Goal: Information Seeking & Learning: Find specific page/section

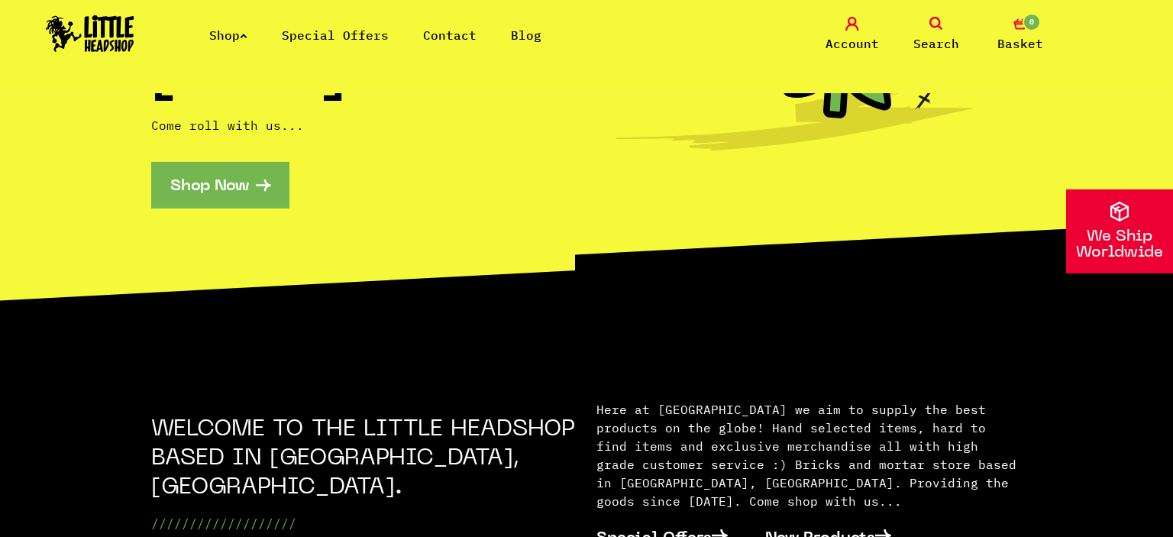
scroll to position [322, 0]
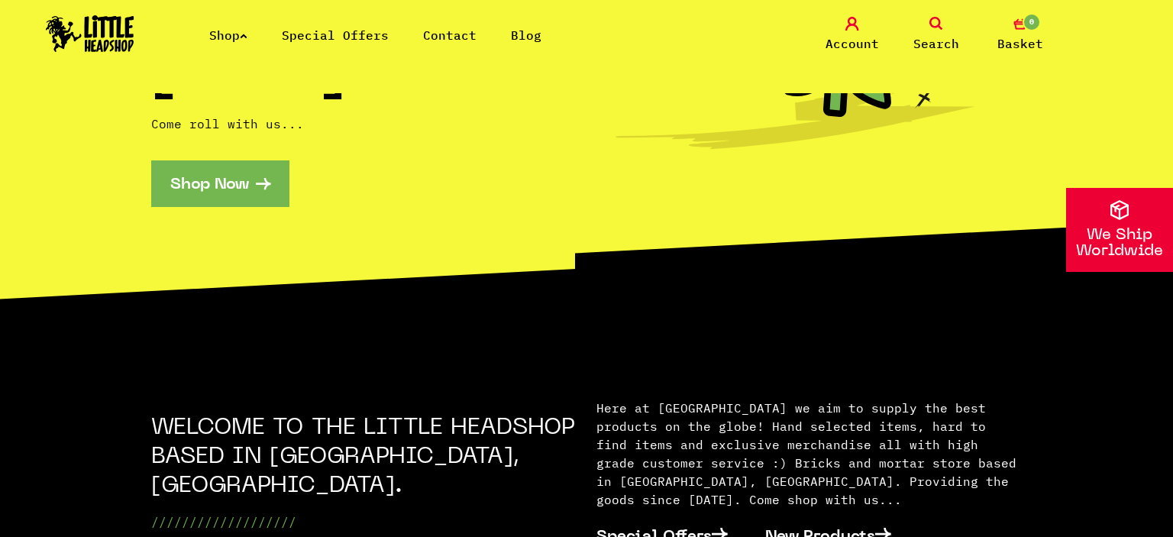
click at [336, 32] on link "Special Offers" at bounding box center [335, 34] width 107 height 15
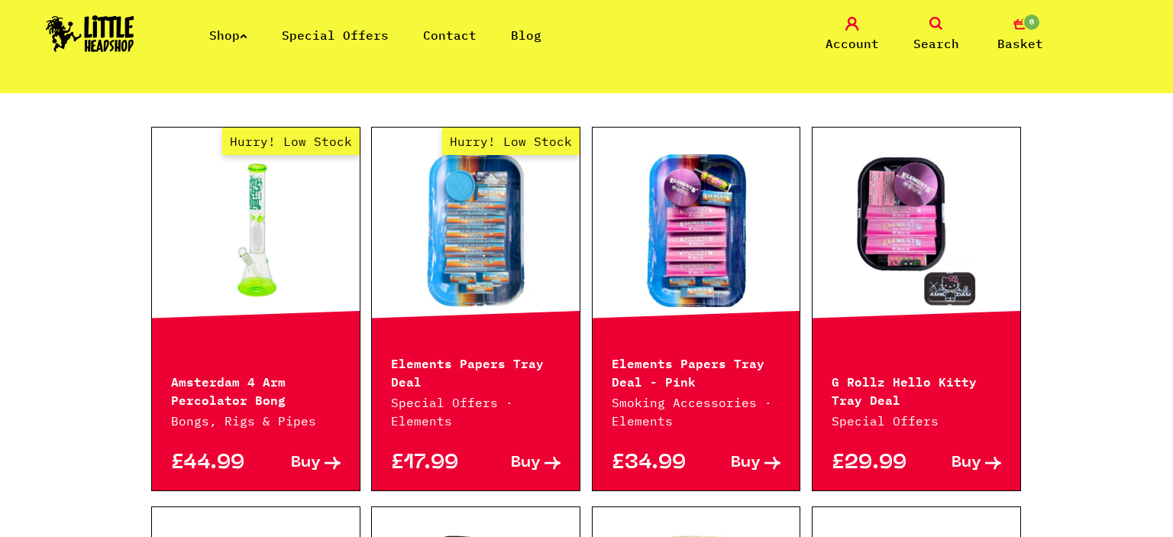
scroll to position [967, 0]
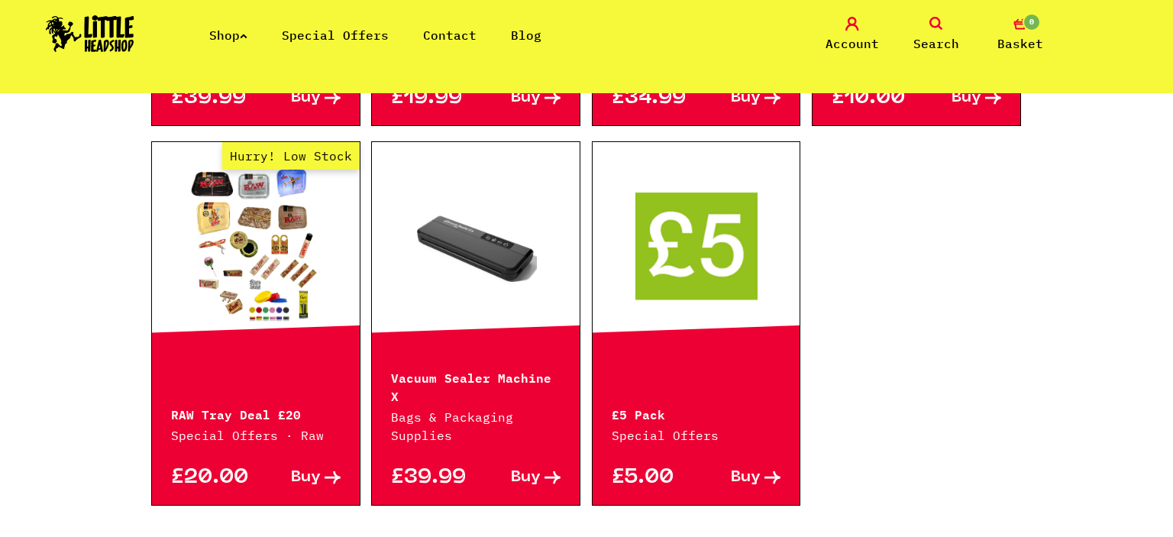
click at [255, 41] on ul "Shop Special Offers Contact Blog" at bounding box center [392, 35] width 366 height 18
click at [252, 41] on ul "Shop Special Offers Contact Blog" at bounding box center [392, 35] width 366 height 18
click at [247, 37] on icon at bounding box center [244, 36] width 8 height 6
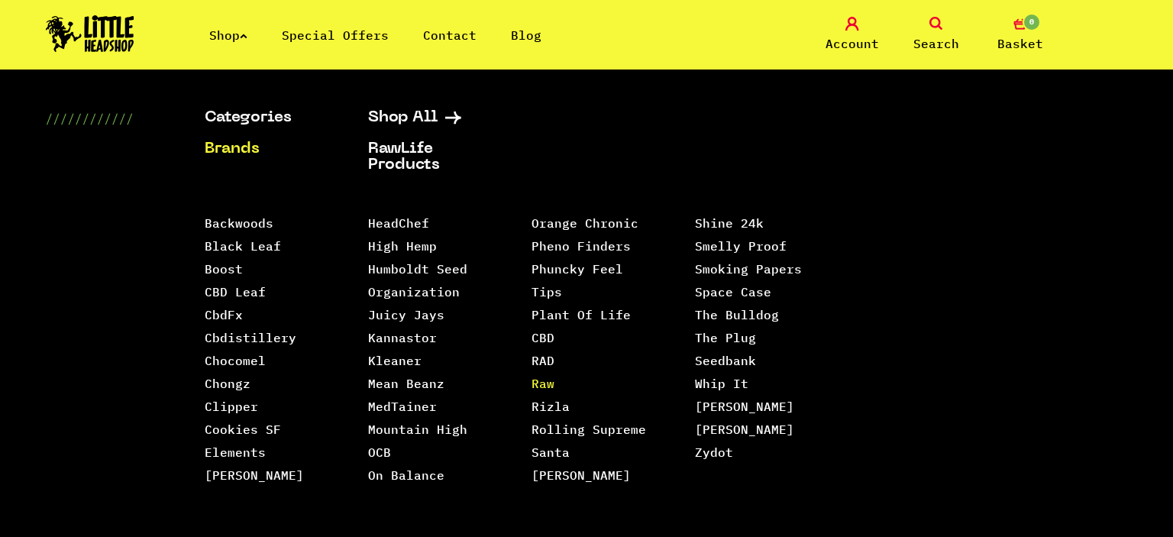
click at [545, 376] on link "Raw" at bounding box center [542, 383] width 23 height 15
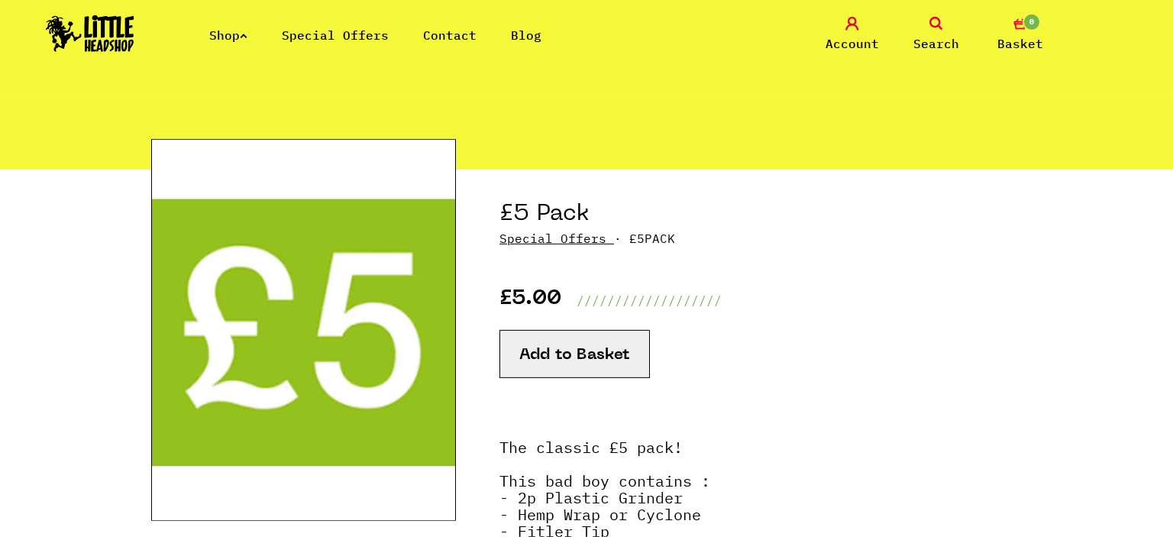
scroll to position [241, 0]
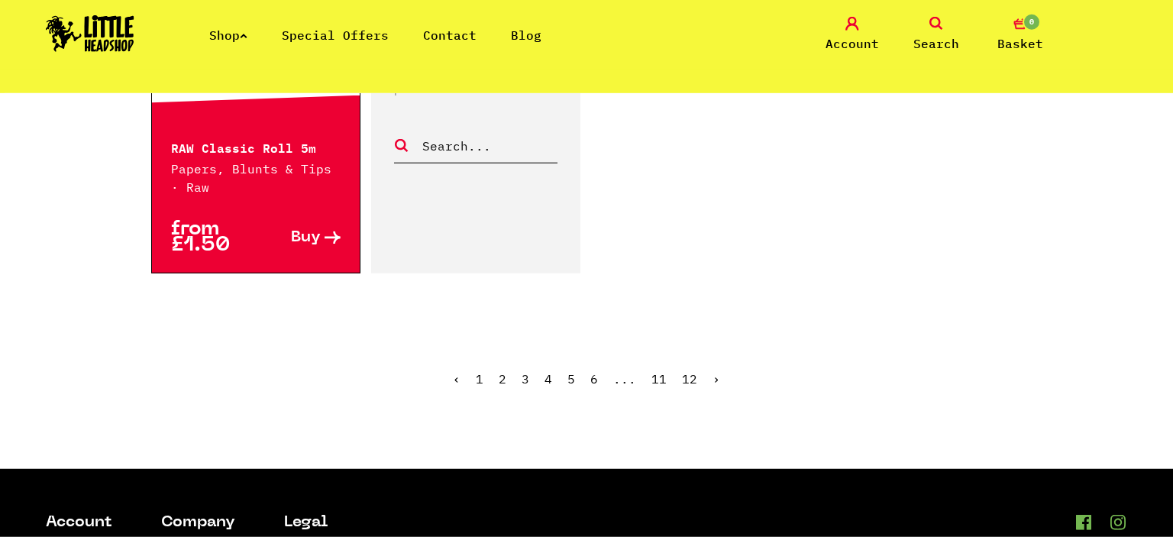
scroll to position [2660, 0]
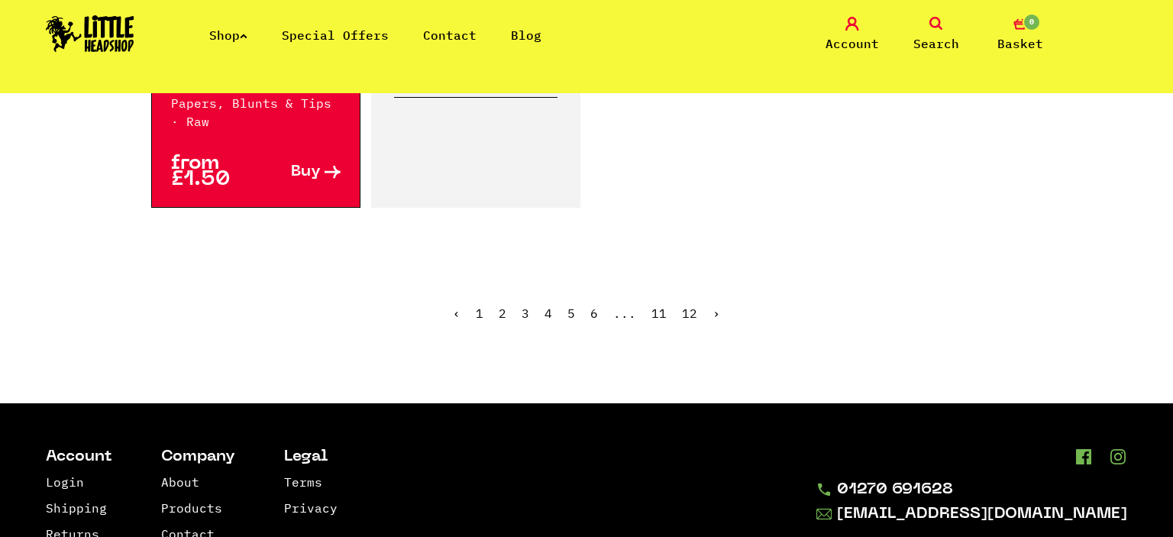
click at [502, 312] on link "2" at bounding box center [503, 312] width 8 height 15
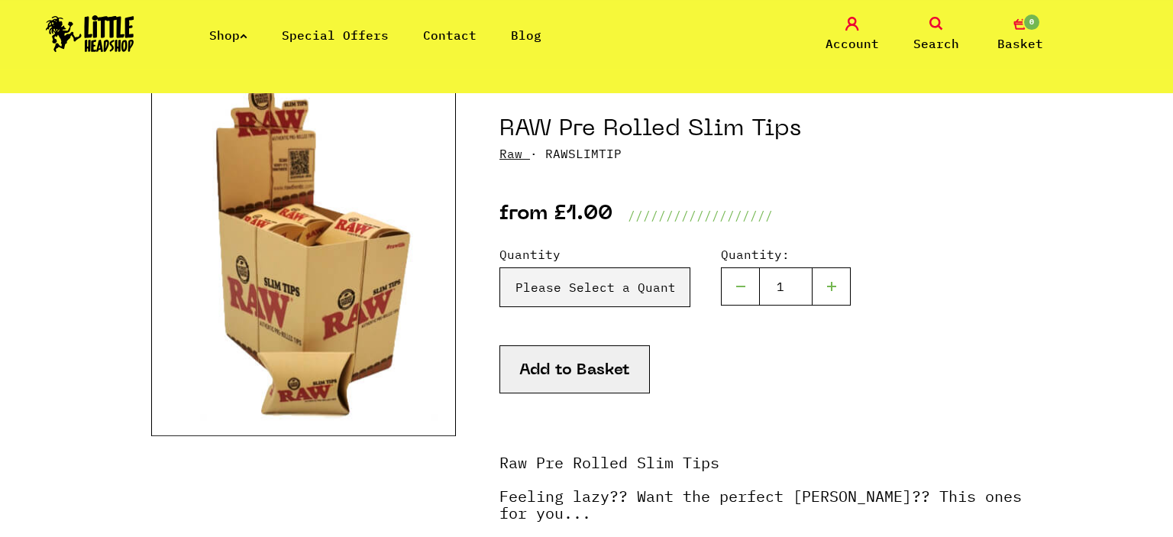
scroll to position [80, 0]
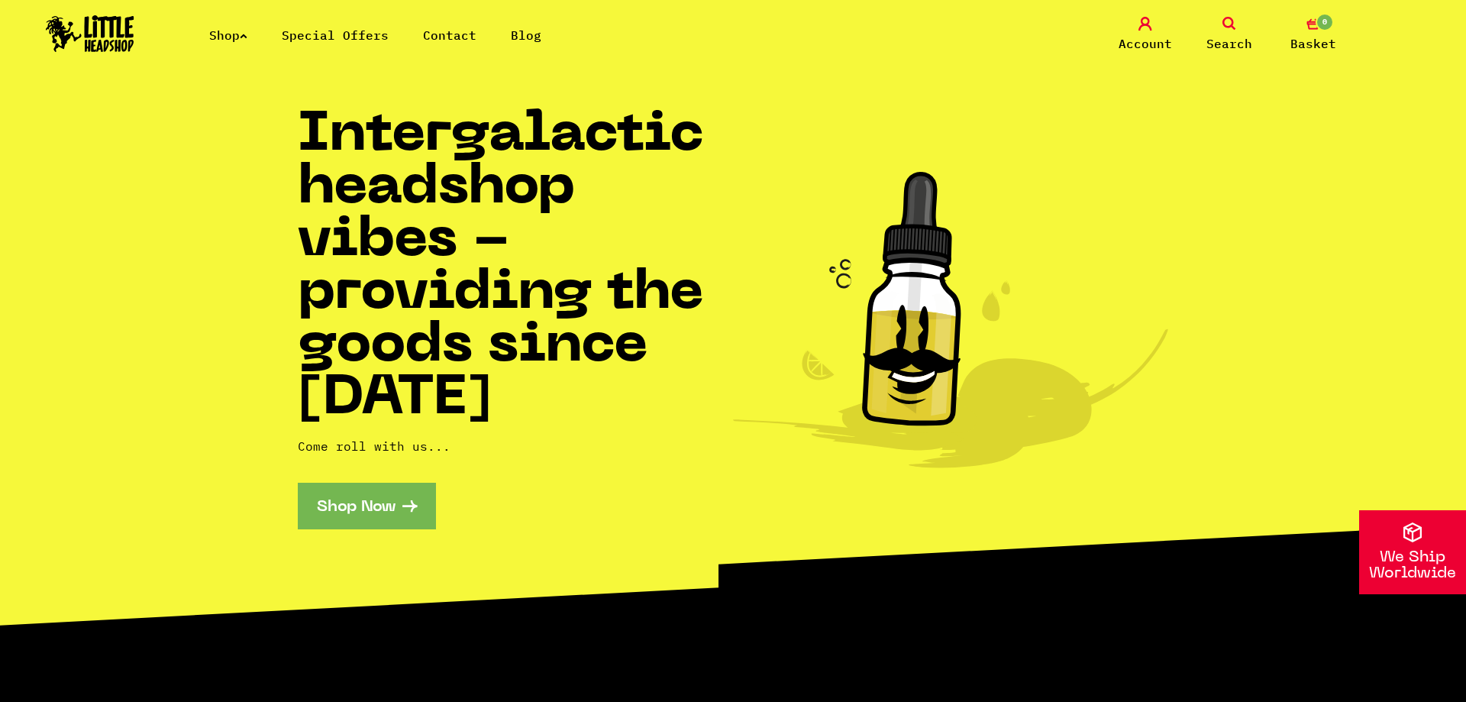
click at [234, 31] on link "Shop" at bounding box center [228, 34] width 38 height 15
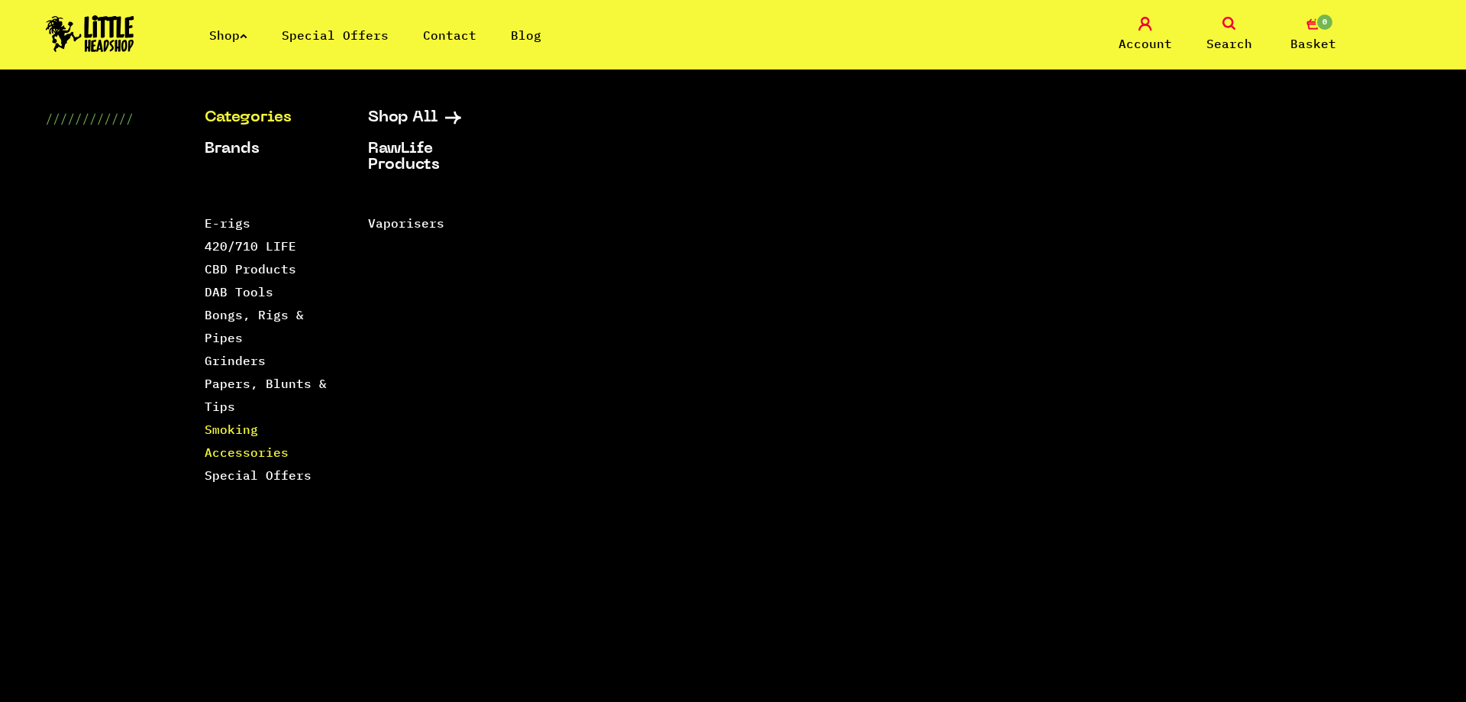
click at [236, 431] on link "Smoking Accessories" at bounding box center [247, 440] width 84 height 38
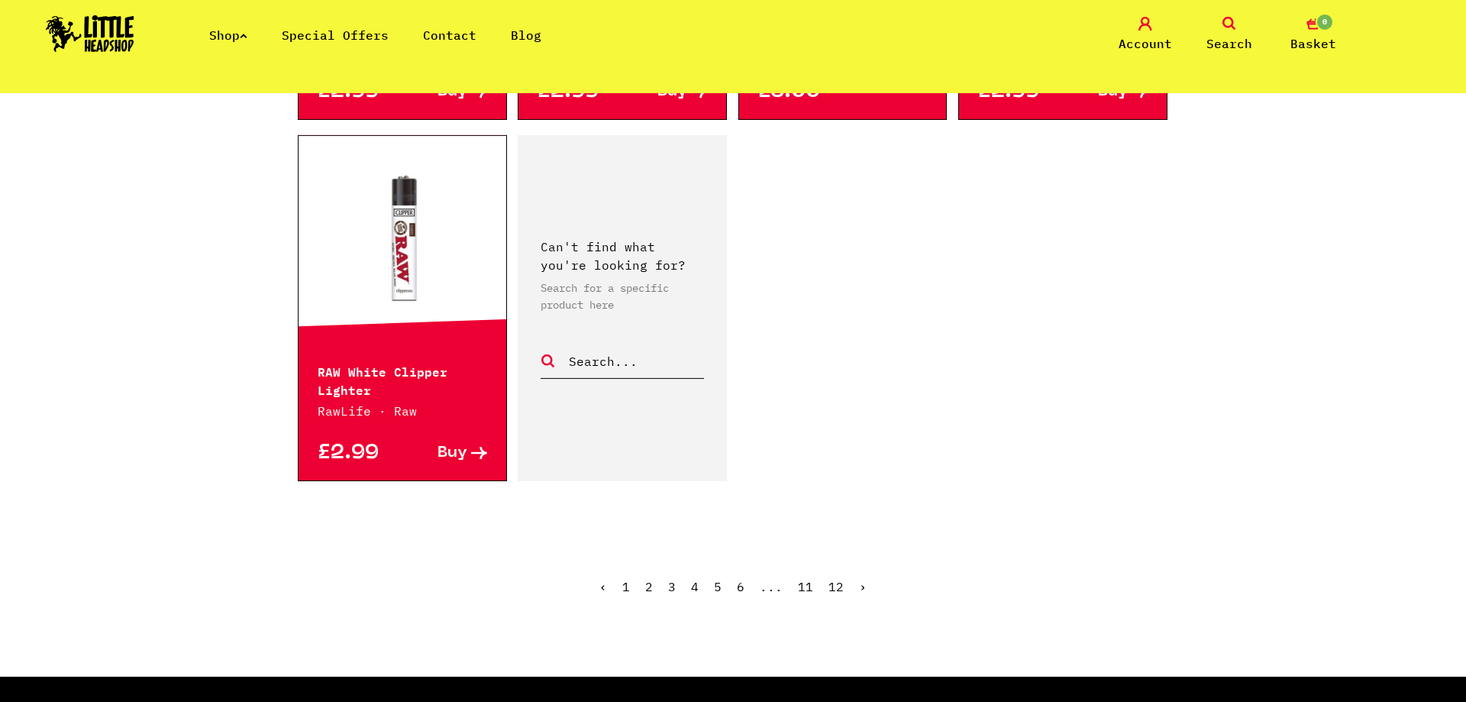
scroll to position [2414, 0]
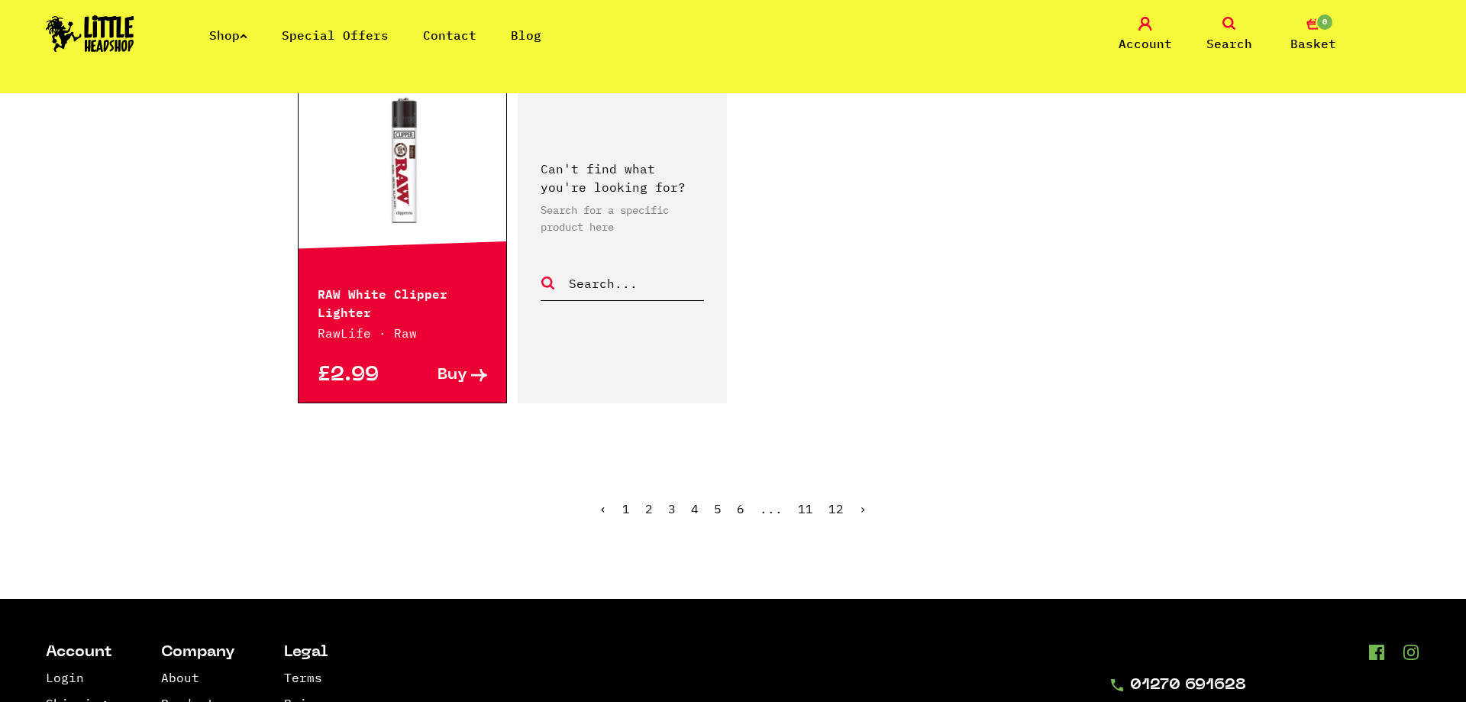
click at [861, 501] on link "›" at bounding box center [863, 508] width 8 height 15
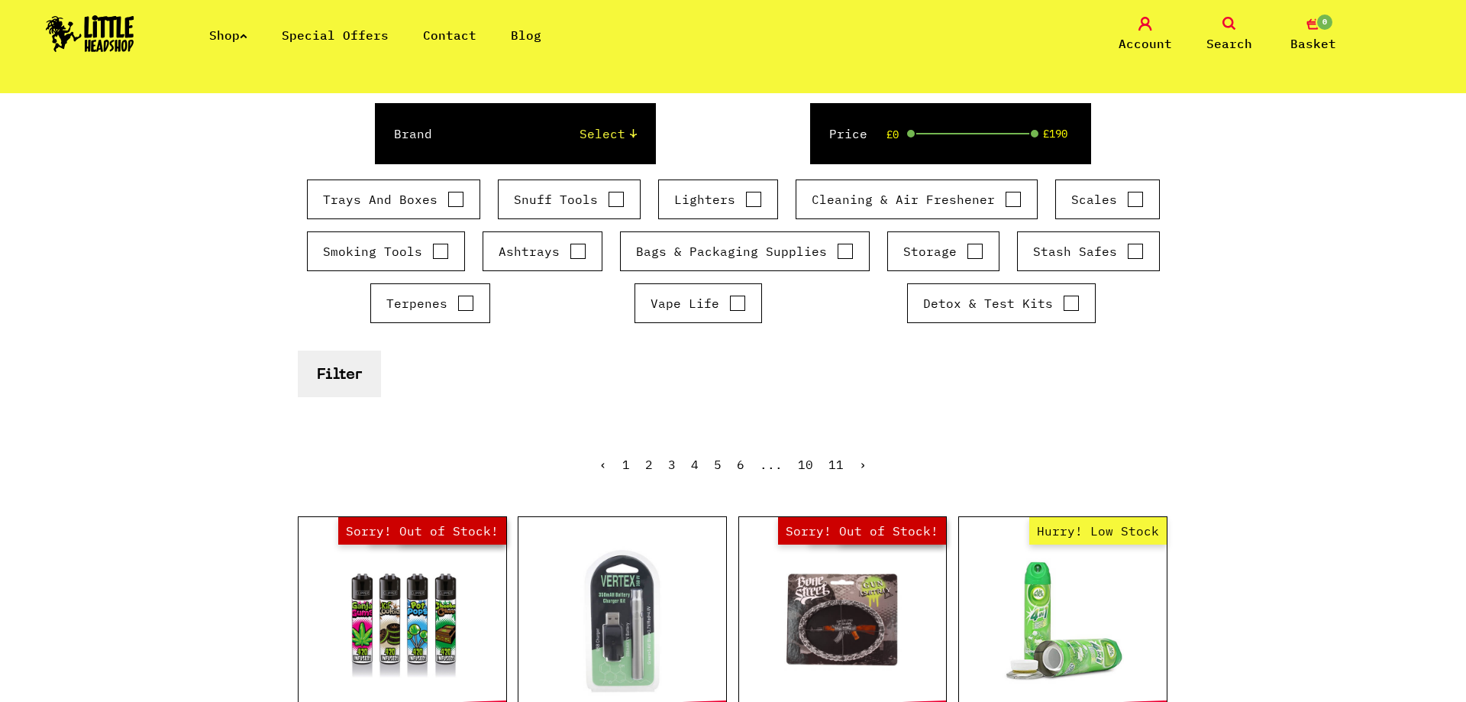
scroll to position [389, 0]
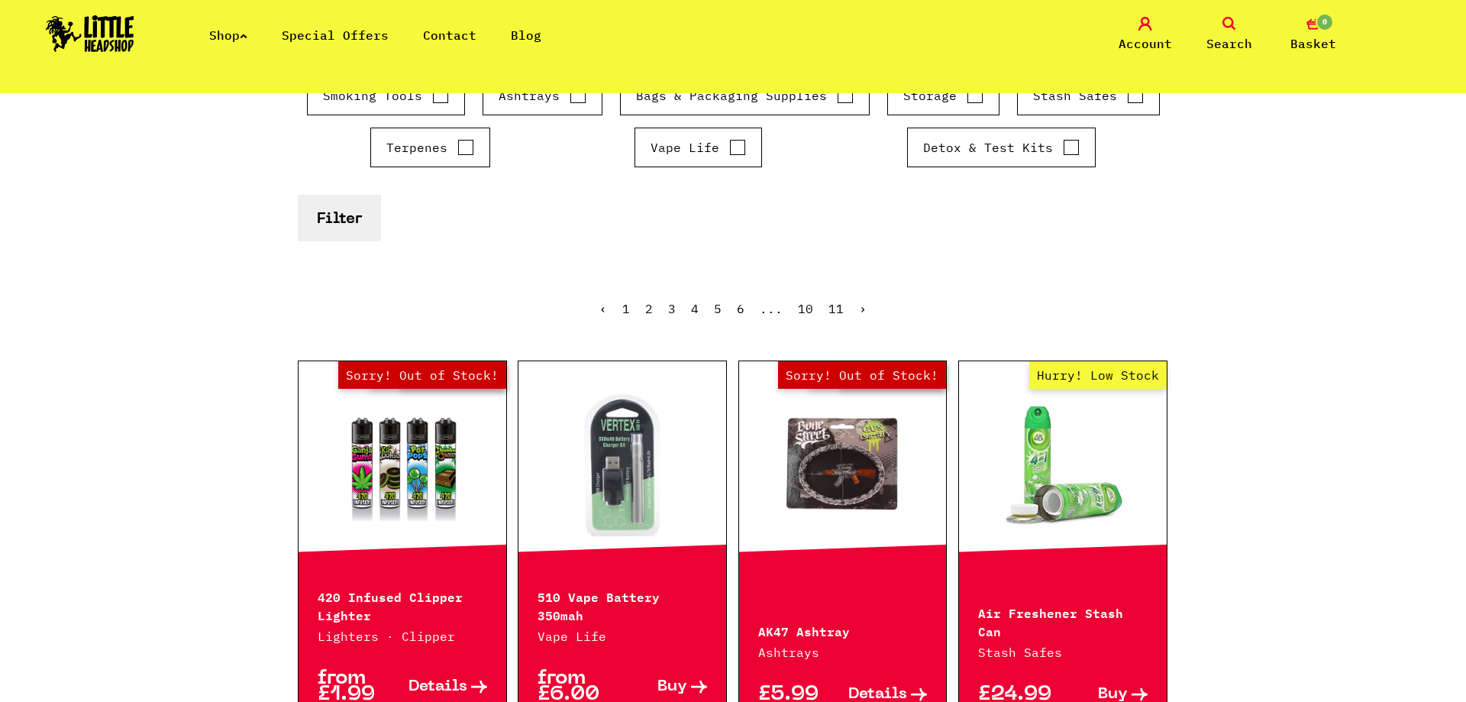
click at [651, 309] on link "2" at bounding box center [649, 308] width 8 height 15
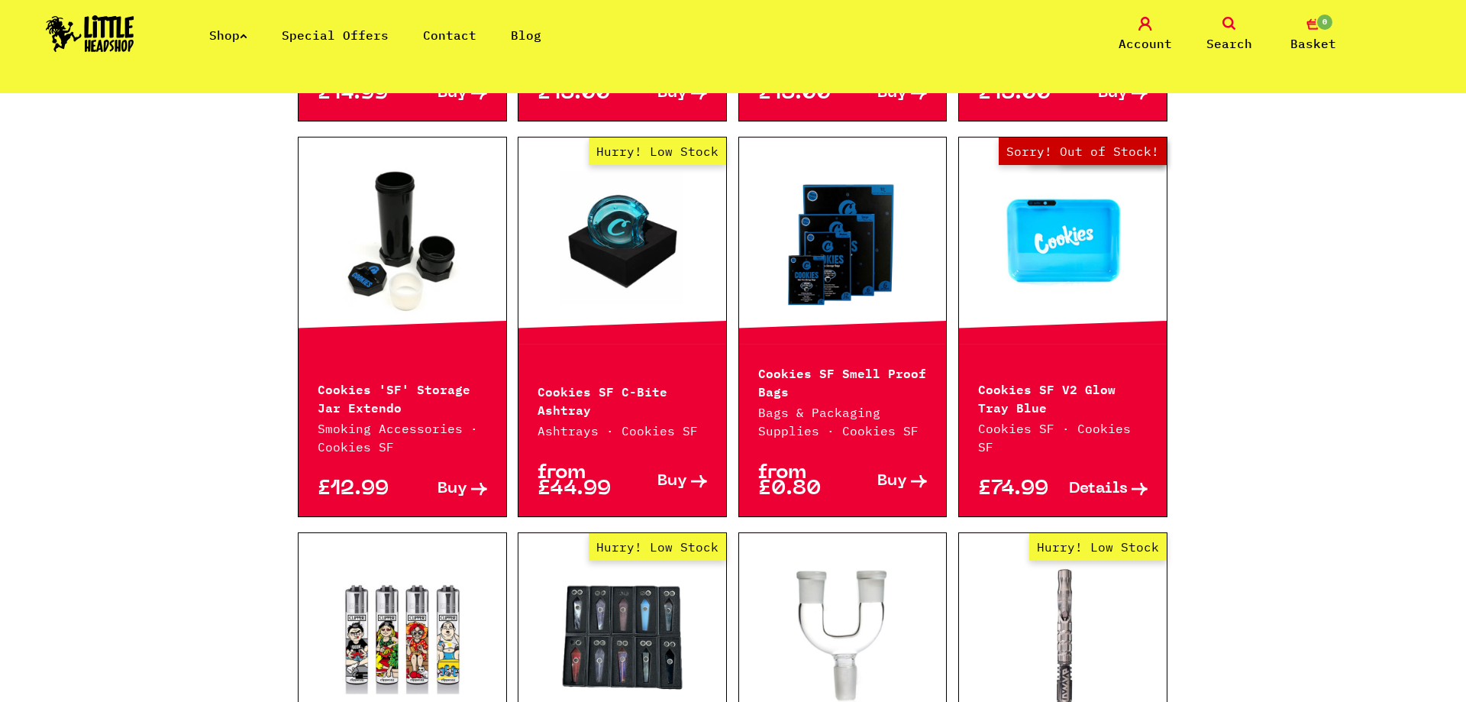
scroll to position [1947, 0]
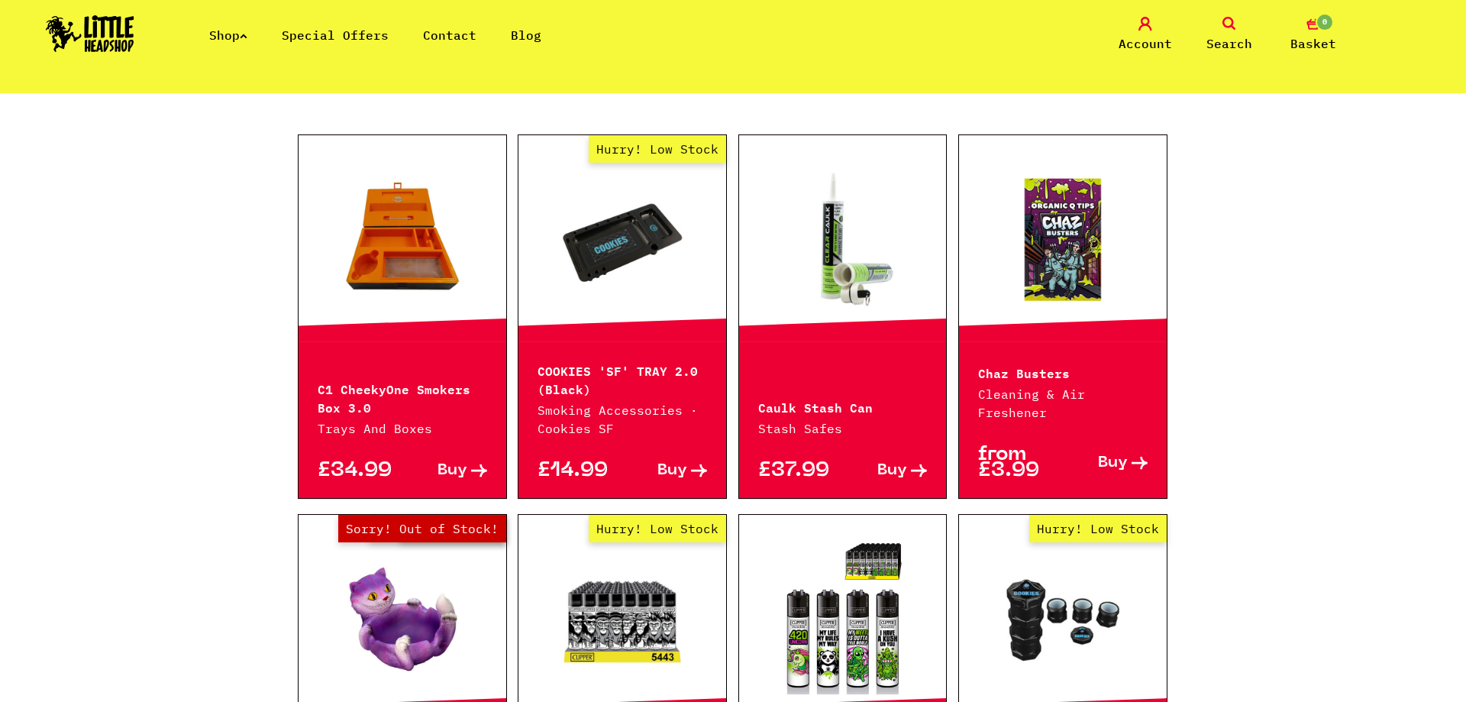
drag, startPoint x: 1289, startPoint y: 335, endPoint x: 1296, endPoint y: 47, distance: 287.9
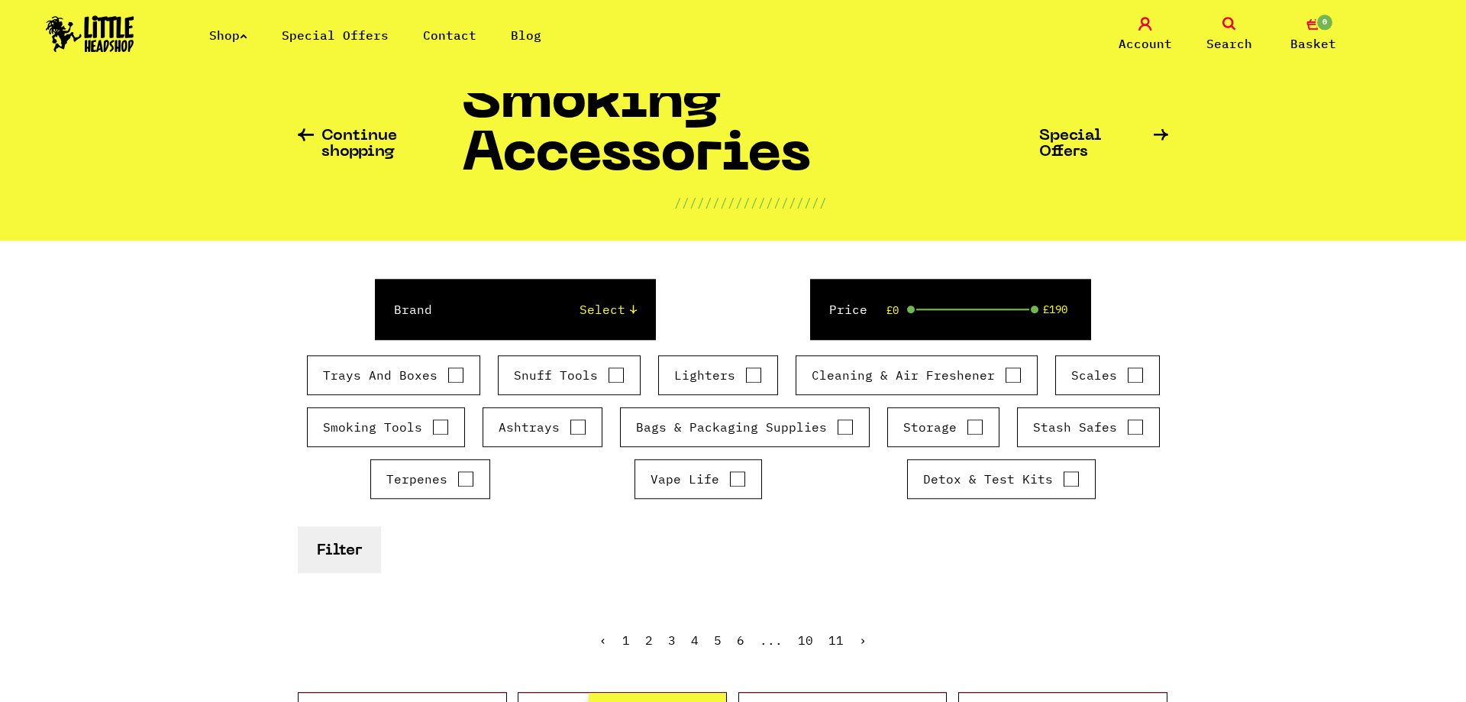
click at [1243, 38] on span "Search" at bounding box center [1229, 43] width 46 height 18
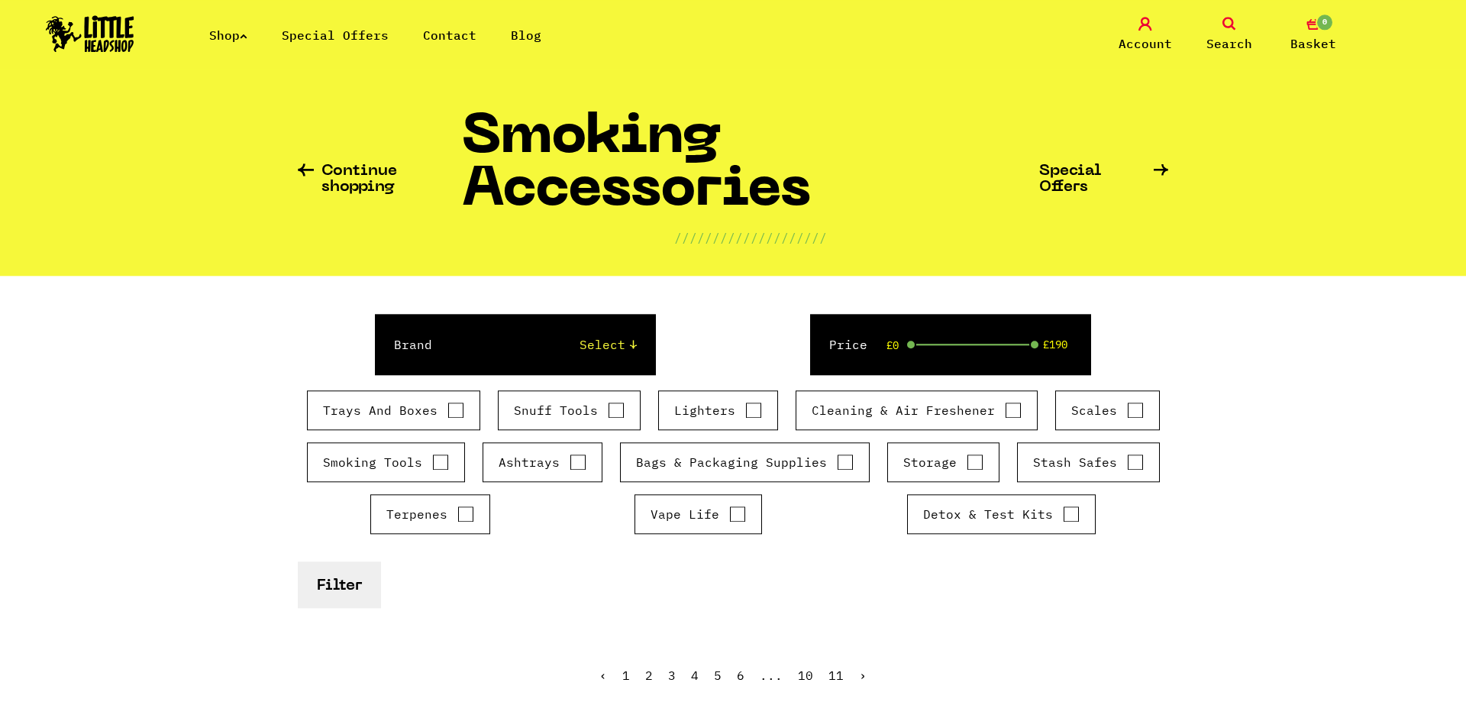
click at [1239, 34] on link "Search" at bounding box center [1229, 35] width 76 height 36
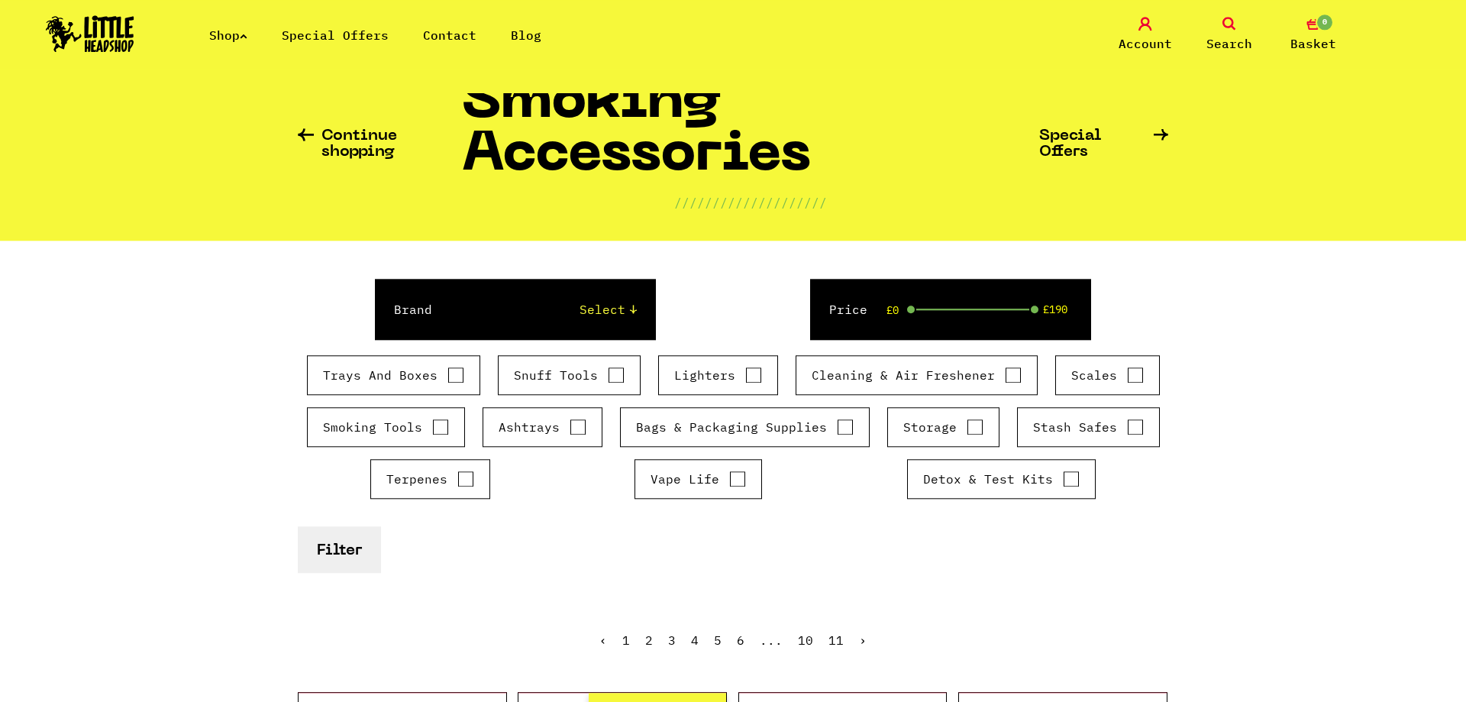
click at [1239, 34] on link "Search" at bounding box center [1229, 35] width 76 height 36
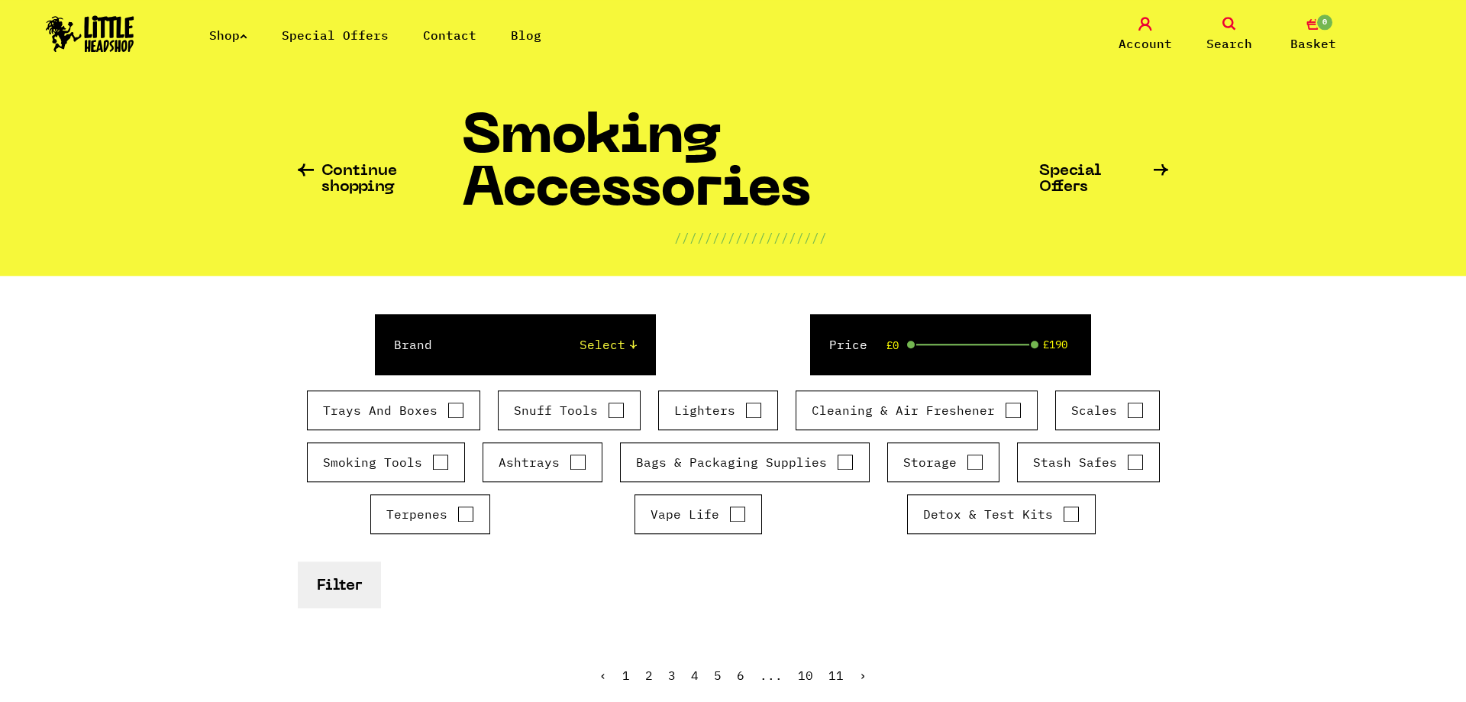
click at [570, 112] on h1 "Smoking Accessories" at bounding box center [750, 170] width 577 height 116
drag, startPoint x: 920, startPoint y: 61, endPoint x: 1037, endPoint y: 81, distance: 119.2
click at [936, 61] on div "Shop Special Offers Contact Blog Account Search 0 Basket" at bounding box center [733, 34] width 1466 height 69
click at [1060, 89] on nav "Shop Special Offers Contact Blog Account Search 0 Basket Categories Shop All Br…" at bounding box center [733, 46] width 1466 height 93
drag, startPoint x: 1062, startPoint y: 109, endPoint x: 1072, endPoint y: 132, distance: 25.0
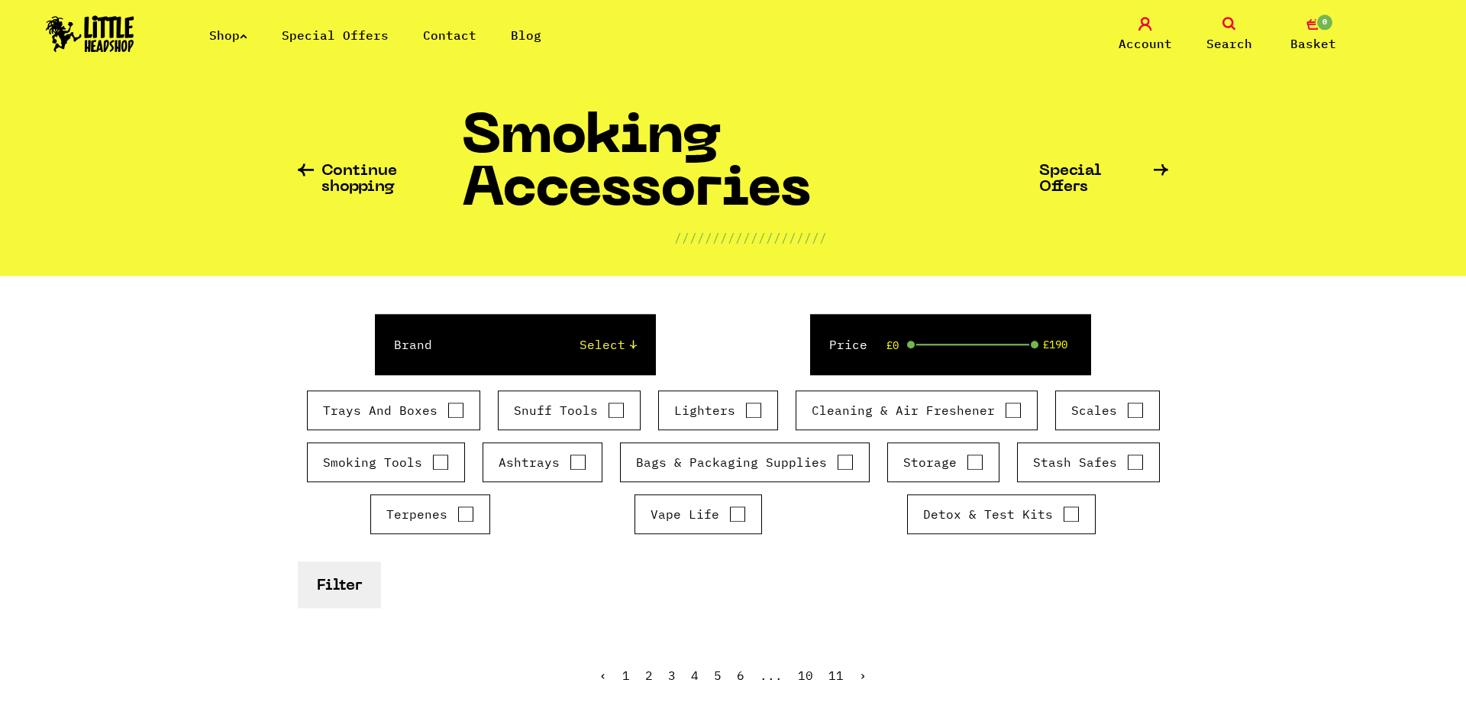
click at [1062, 121] on div "Continue shopping Smoking Accessories //////////////////// Special Offers" at bounding box center [733, 172] width 870 height 205
click at [1070, 132] on div "Continue shopping Smoking Accessories //////////////////// Special Offers" at bounding box center [733, 172] width 870 height 205
click at [1173, 116] on section "Continue shopping Smoking Accessories //////////////////// Special Offers" at bounding box center [733, 172] width 1466 height 205
drag, startPoint x: 862, startPoint y: 105, endPoint x: 690, endPoint y: 122, distance: 172.6
click at [812, 111] on div "Continue shopping Smoking Accessories //////////////////// Special Offers" at bounding box center [733, 172] width 870 height 205
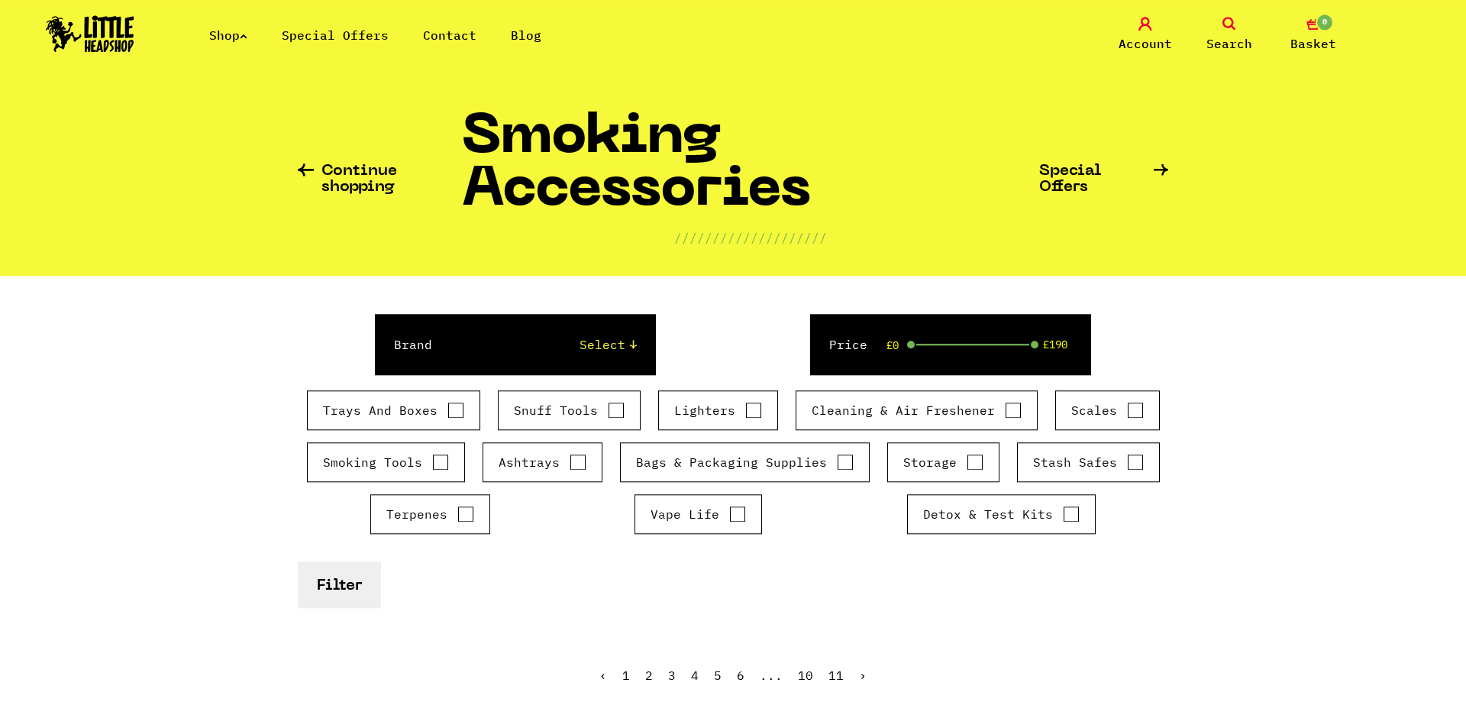
drag, startPoint x: 638, startPoint y: 131, endPoint x: 576, endPoint y: 148, distance: 64.8
click at [632, 133] on h1 "Smoking Accessories" at bounding box center [750, 170] width 577 height 116
click at [570, 150] on h1 "Smoking Accessories" at bounding box center [750, 170] width 577 height 116
click at [1234, 31] on link "Search" at bounding box center [1229, 35] width 76 height 36
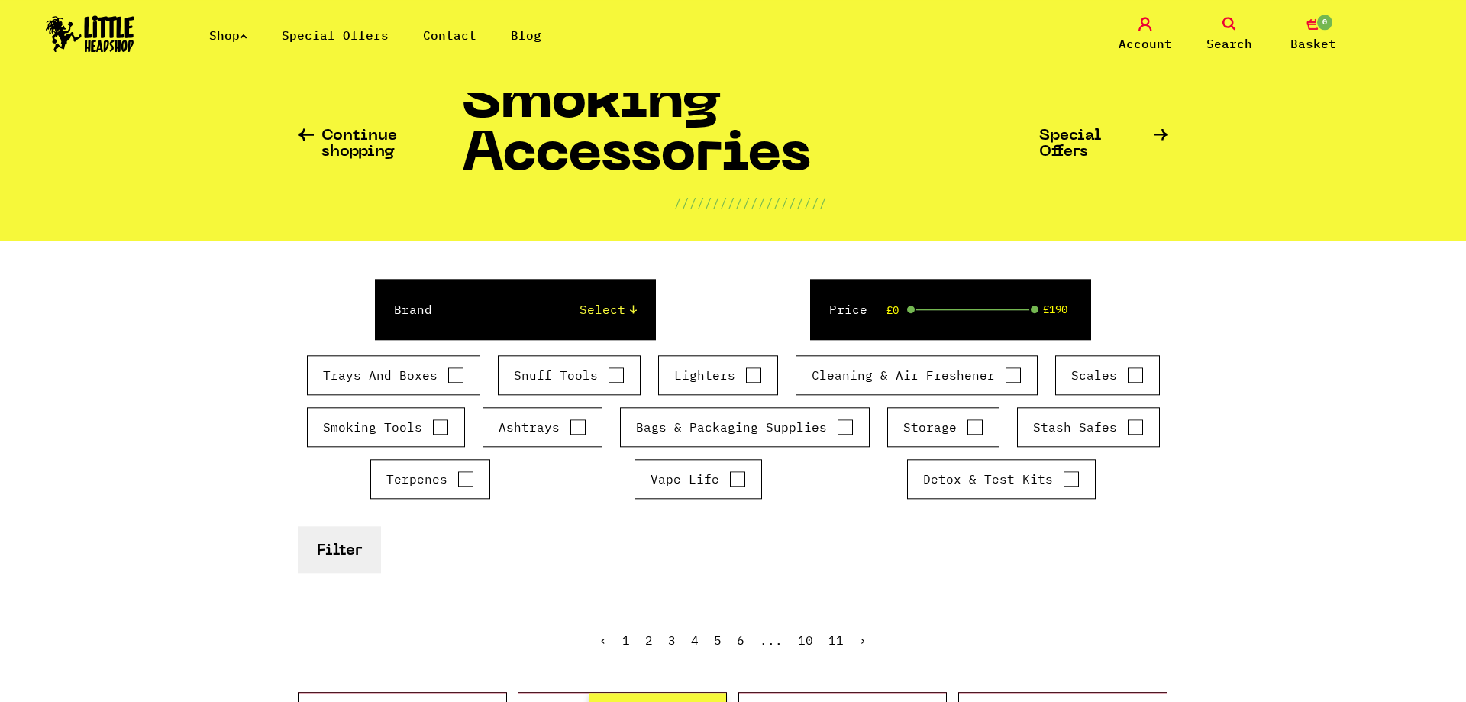
click at [1226, 47] on span "Search" at bounding box center [1229, 43] width 46 height 18
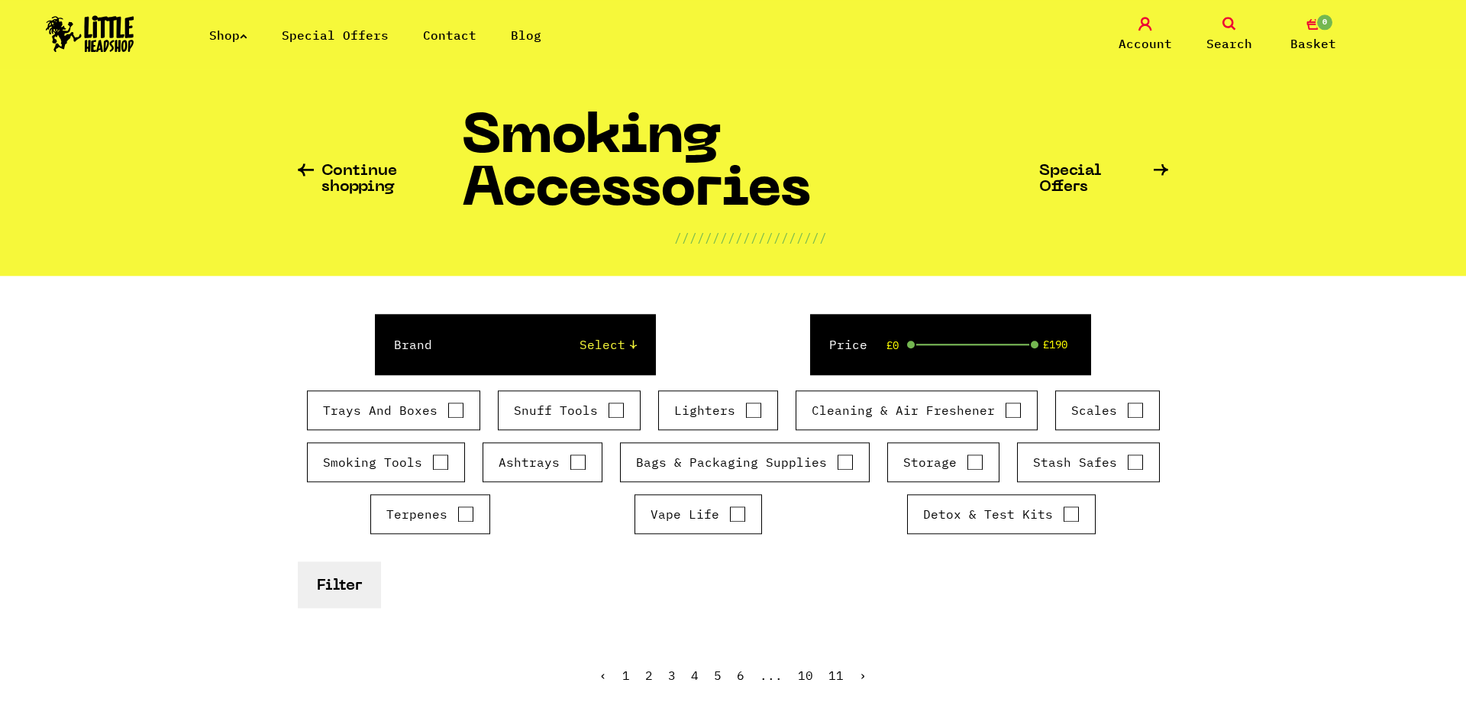
click at [546, 89] on nav "Shop Special Offers Contact Blog Account Search 0 Basket Categories Shop All Br…" at bounding box center [733, 46] width 1466 height 93
click at [434, 90] on nav "Shop Special Offers Contact Blog Account Search 0 Basket Categories Shop All Br…" at bounding box center [733, 46] width 1466 height 93
click at [355, 92] on nav "Shop Special Offers Contact Blog Account Search 0 Basket Categories Shop All Br…" at bounding box center [733, 46] width 1466 height 93
click at [304, 124] on div "Continue shopping Smoking Accessories //////////////////// Special Offers" at bounding box center [733, 172] width 870 height 205
drag, startPoint x: 315, startPoint y: 148, endPoint x: 442, endPoint y: 195, distance: 136.0
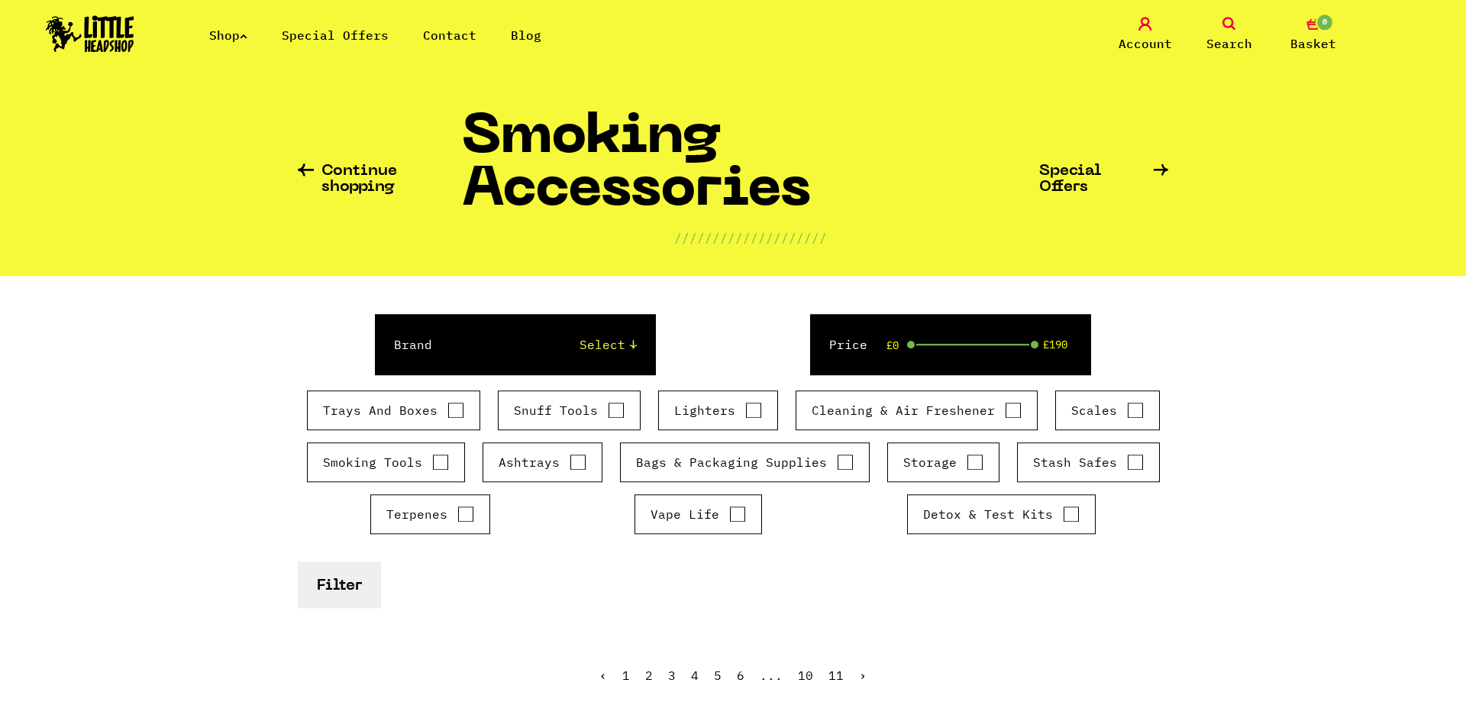
click at [324, 154] on div "Continue shopping Smoking Accessories //////////////////// Special Offers" at bounding box center [733, 172] width 870 height 205
click at [546, 185] on h1 "Smoking Accessories" at bounding box center [750, 170] width 577 height 116
drag, startPoint x: 547, startPoint y: 227, endPoint x: 603, endPoint y: 253, distance: 61.8
click at [565, 241] on div "Smoking Accessories ////////////////////" at bounding box center [750, 179] width 577 height 134
drag, startPoint x: 841, startPoint y: 247, endPoint x: 857, endPoint y: 231, distance: 22.1
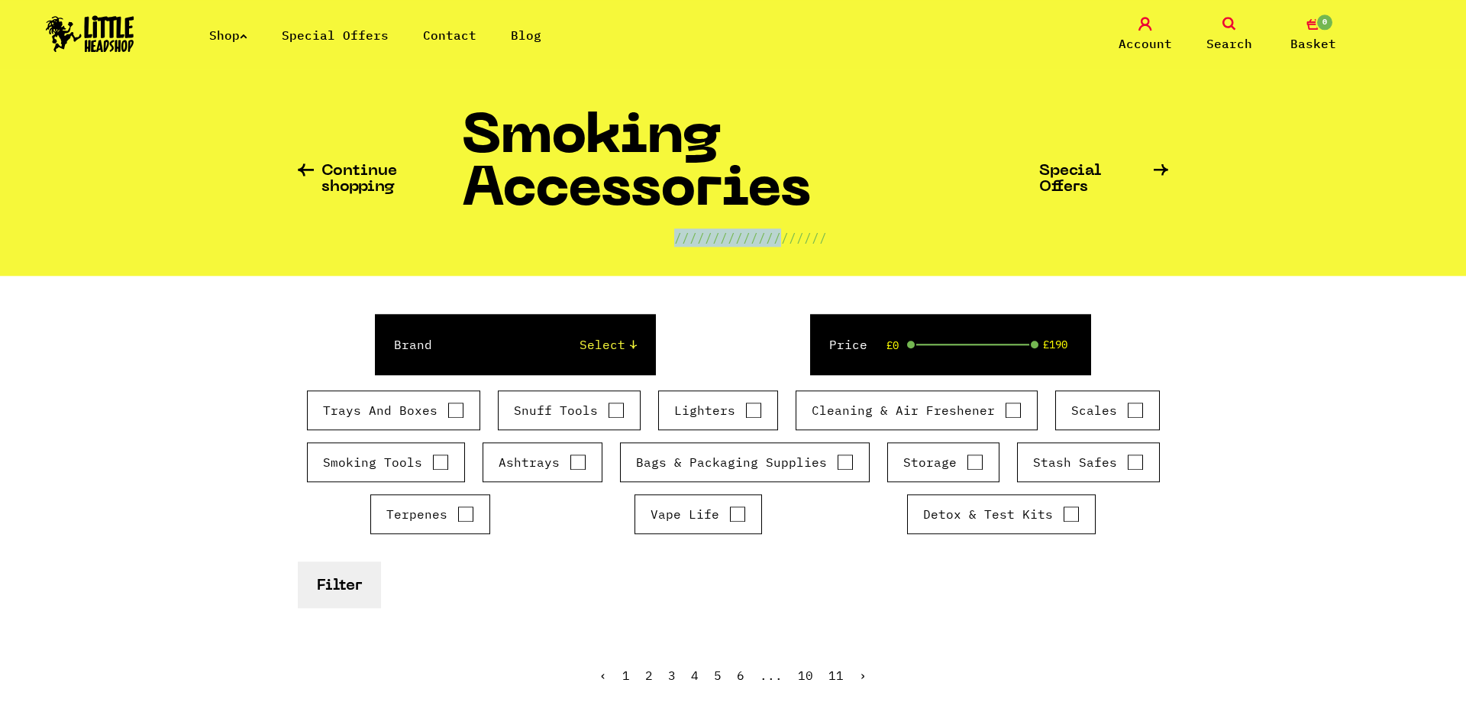
click at [850, 244] on div "Continue shopping Smoking Accessories //////////////////// Special Offers" at bounding box center [733, 172] width 870 height 205
click at [857, 231] on div "Smoking Accessories ////////////////////" at bounding box center [750, 179] width 577 height 134
click at [757, 417] on input "Lighters" at bounding box center [753, 409] width 17 height 15
checkbox input "true"
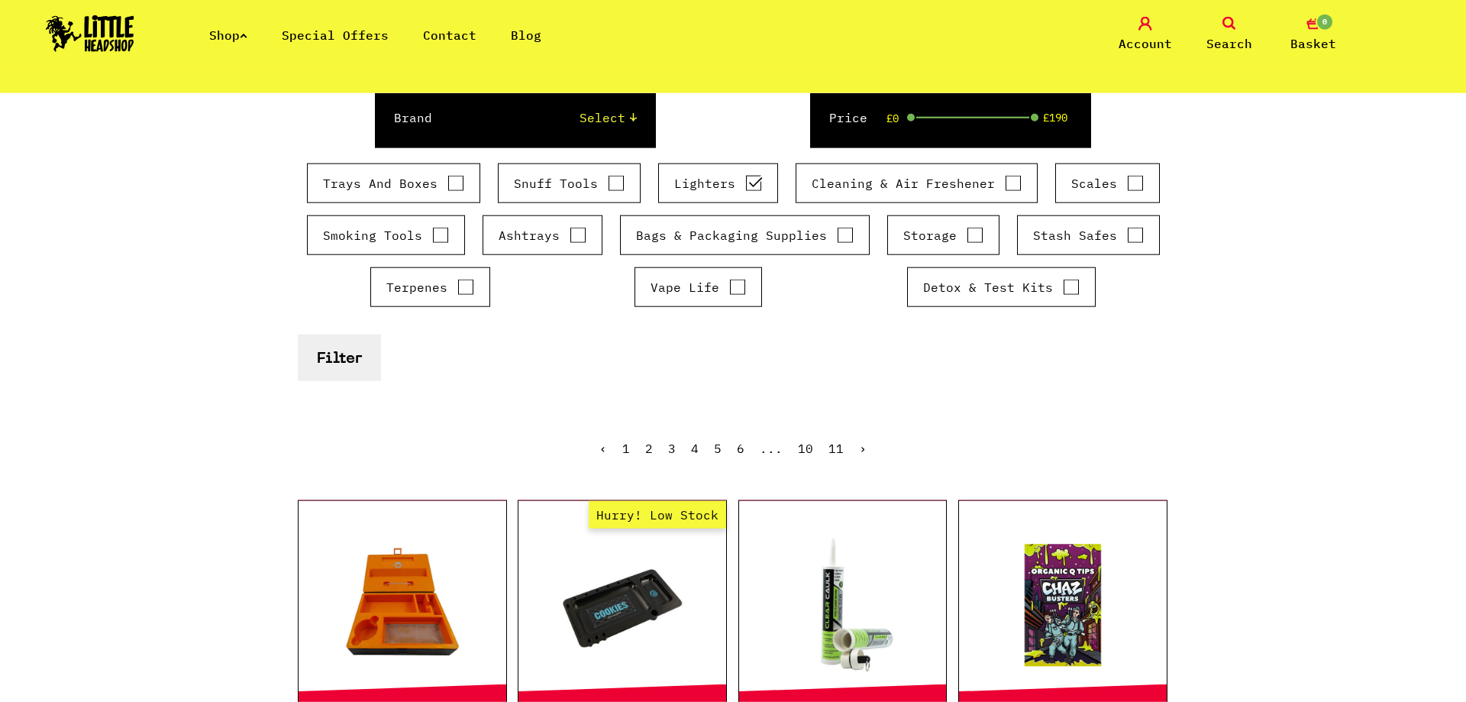
scroll to position [214, 0]
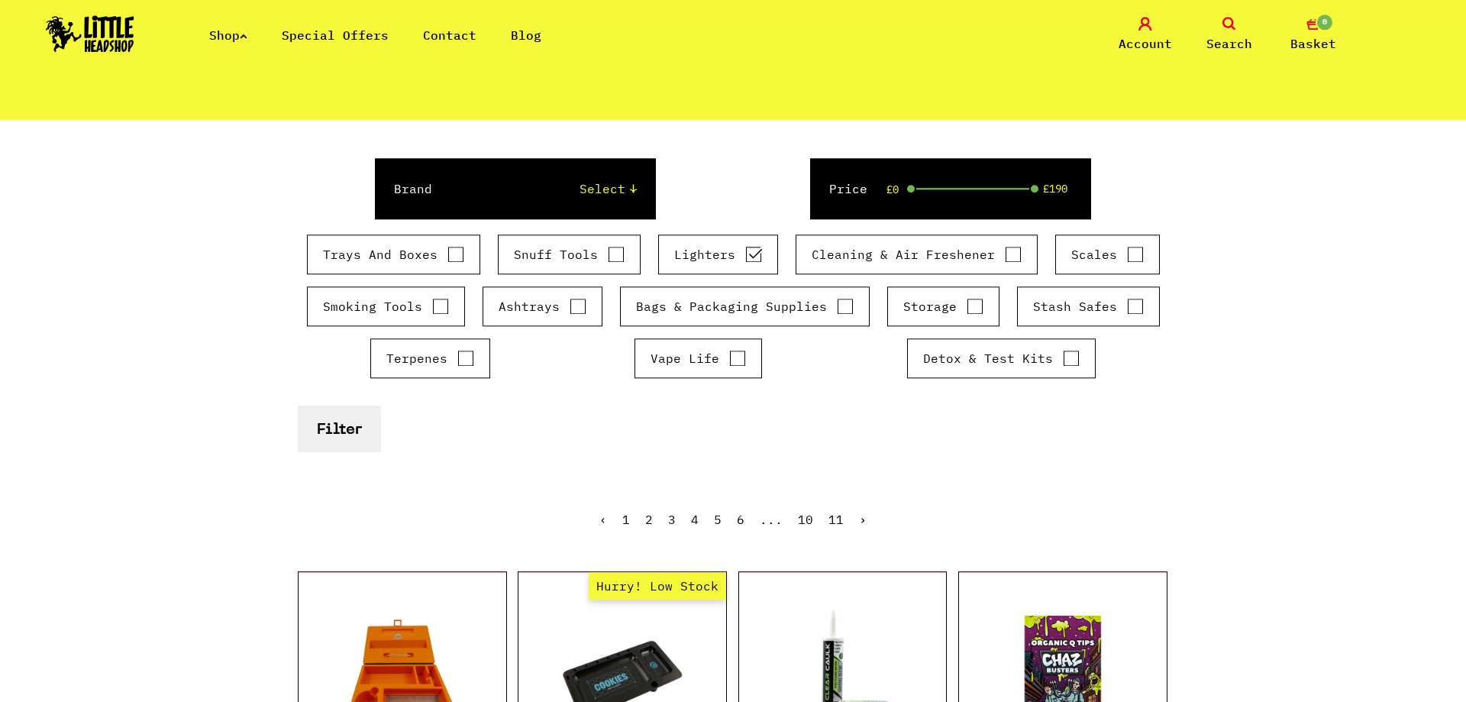
click at [463, 179] on select "Select Cookies SF Raw Elements Kleaner RAD Clipper Buddies The Bulldog Black Le…" at bounding box center [549, 188] width 173 height 18
select select "3"
click option "Raw" at bounding box center [0, 0] width 0 height 0
checkbox input "false"
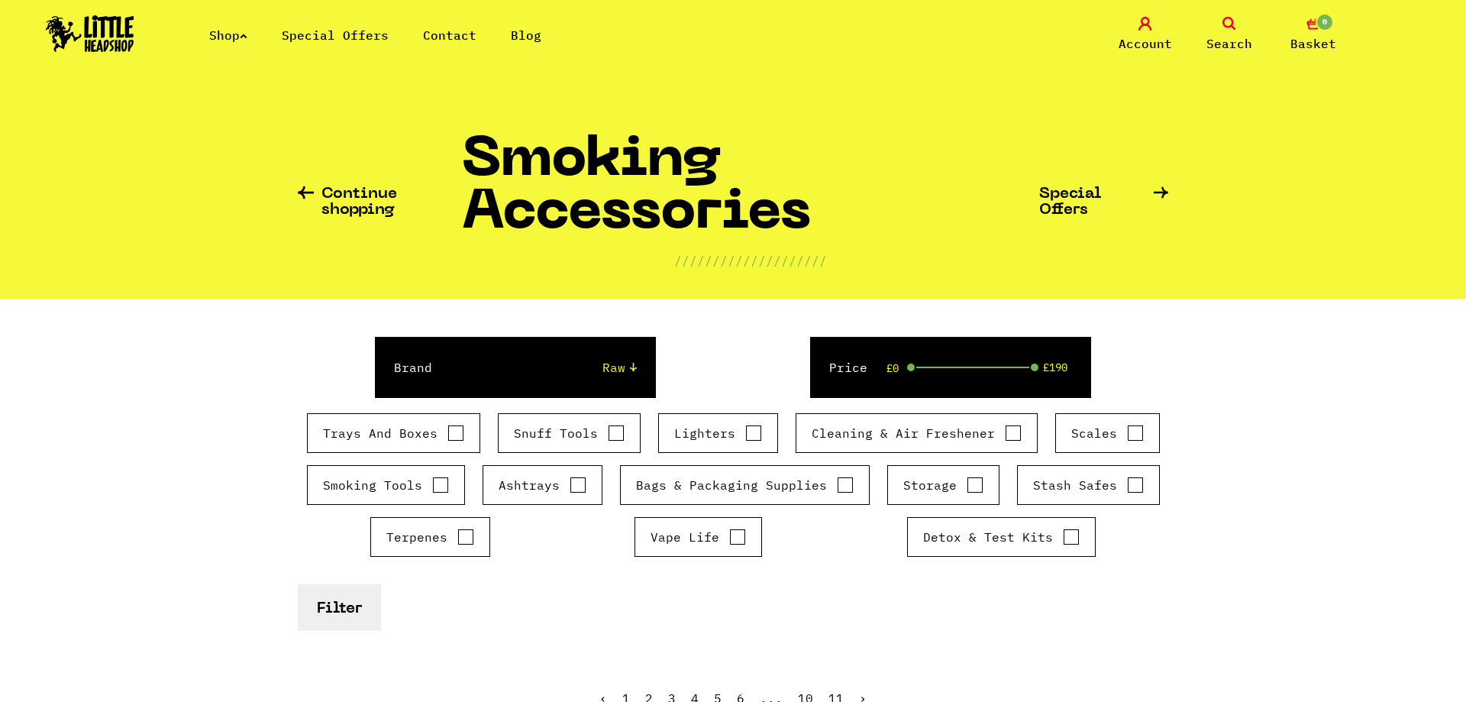
select select "3"
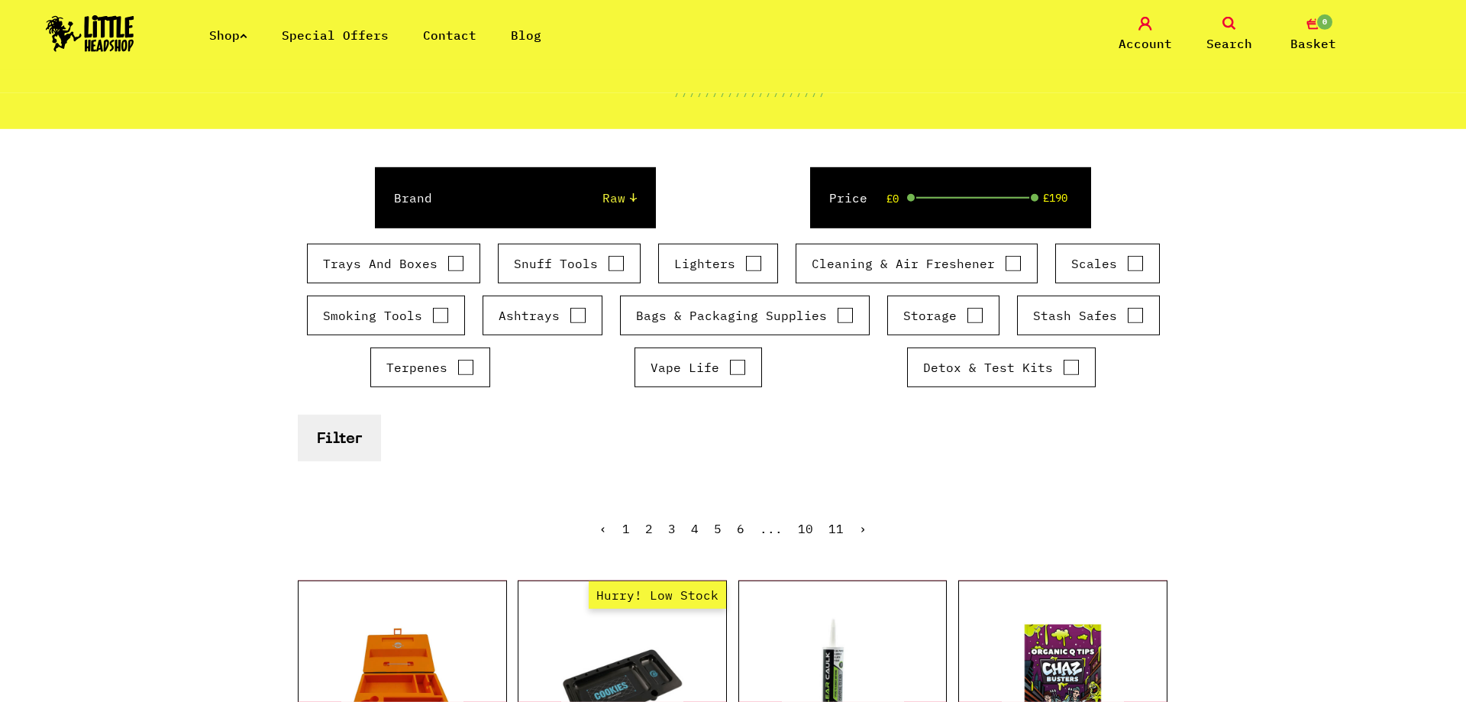
scroll to position [135, 0]
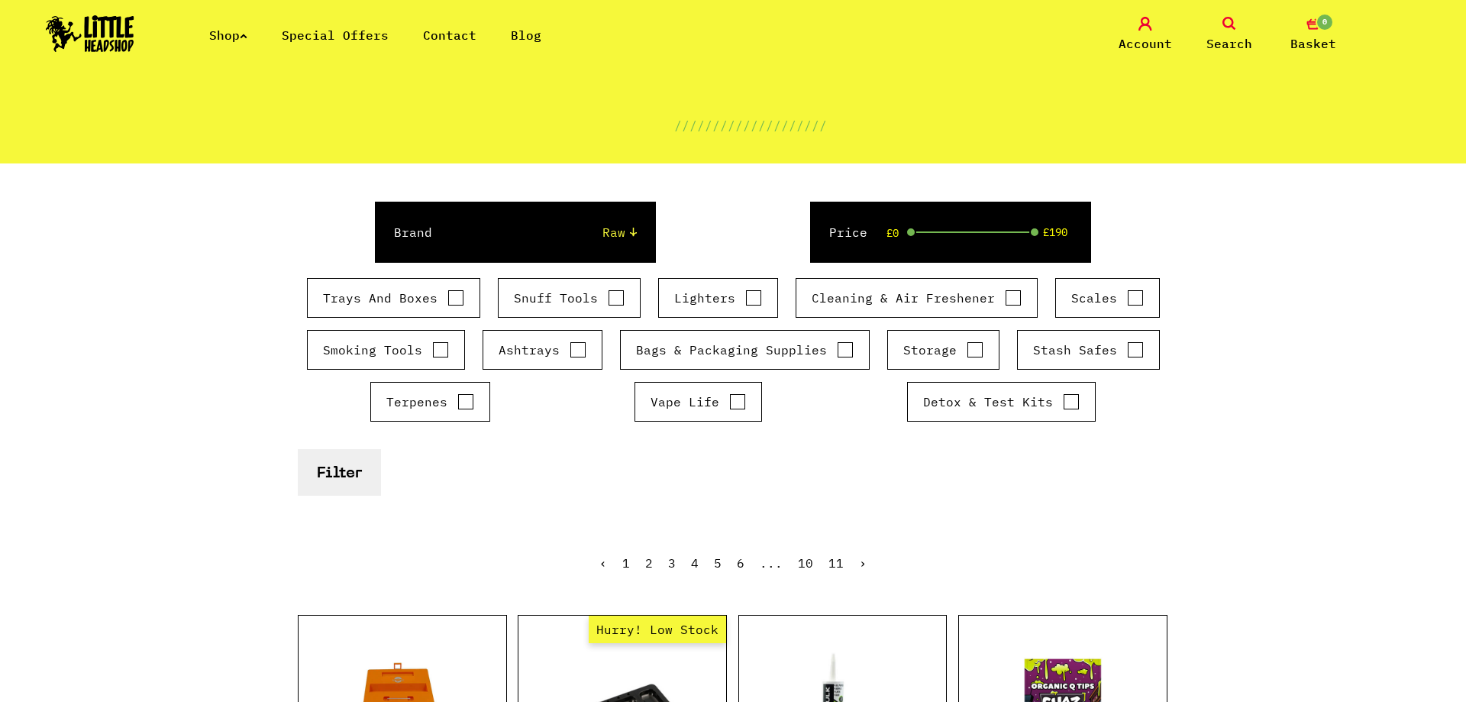
click at [753, 301] on input "Lighters" at bounding box center [753, 297] width 17 height 15
checkbox input "true"
click at [463, 223] on select "Select Cookies SF Raw Elements Kleaner RAD Clipper Buddies The Bulldog Black Le…" at bounding box center [549, 232] width 173 height 18
select select "3"
click option "Raw" at bounding box center [0, 0] width 0 height 0
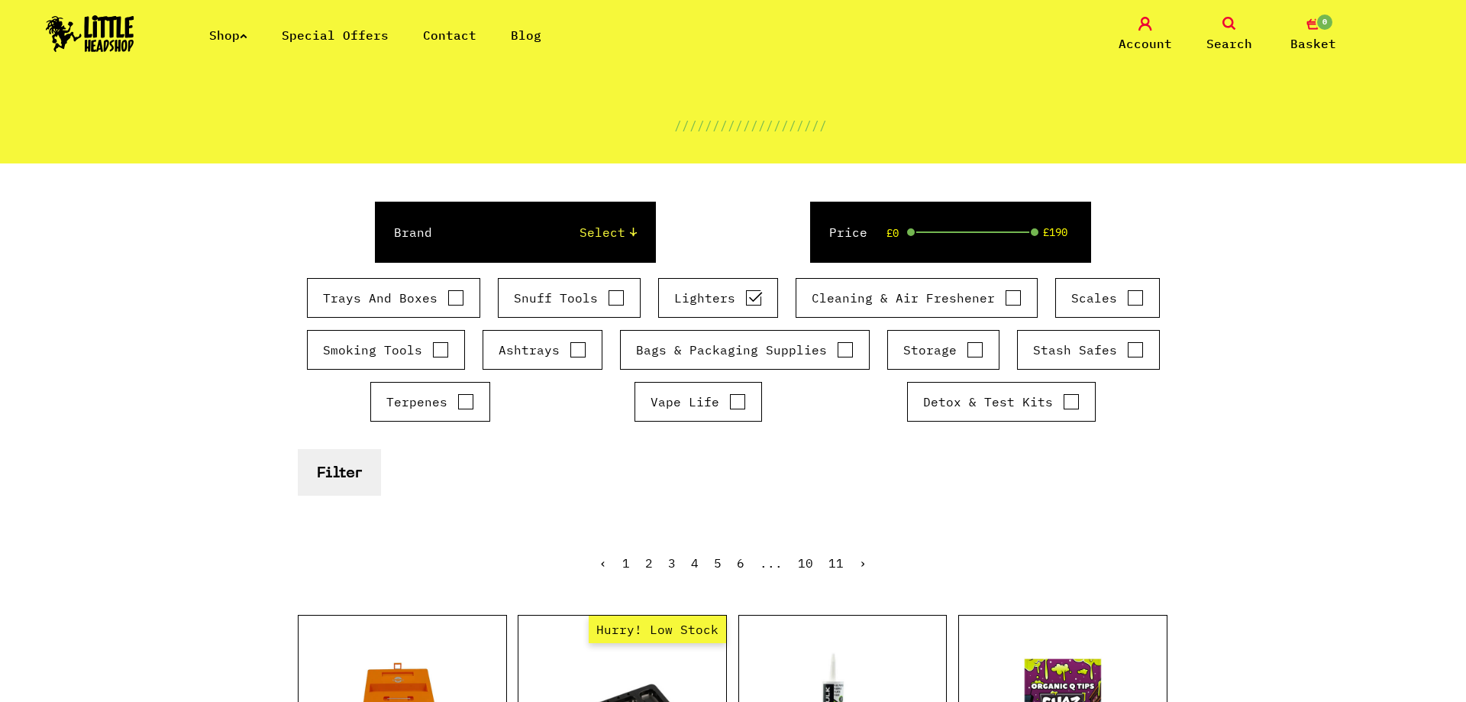
checkbox input "false"
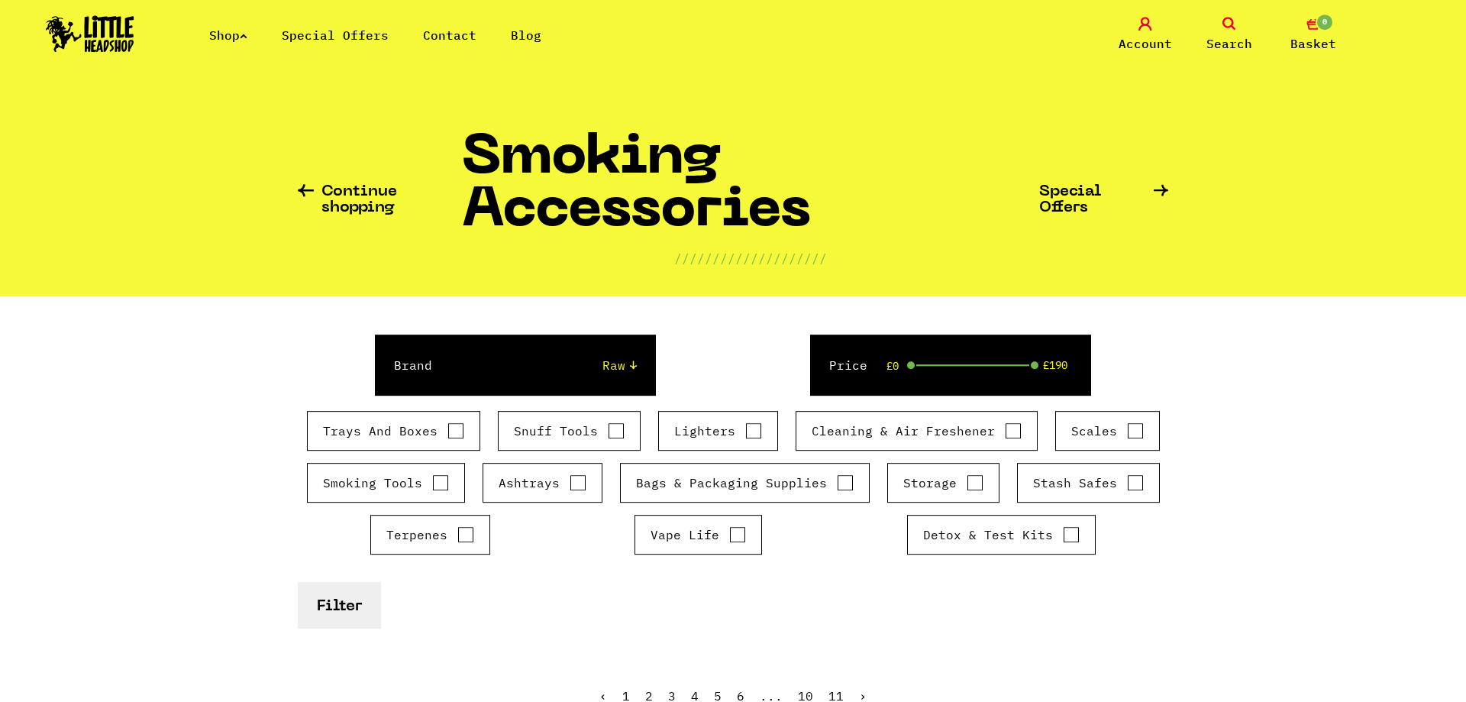
scroll to position [0, 0]
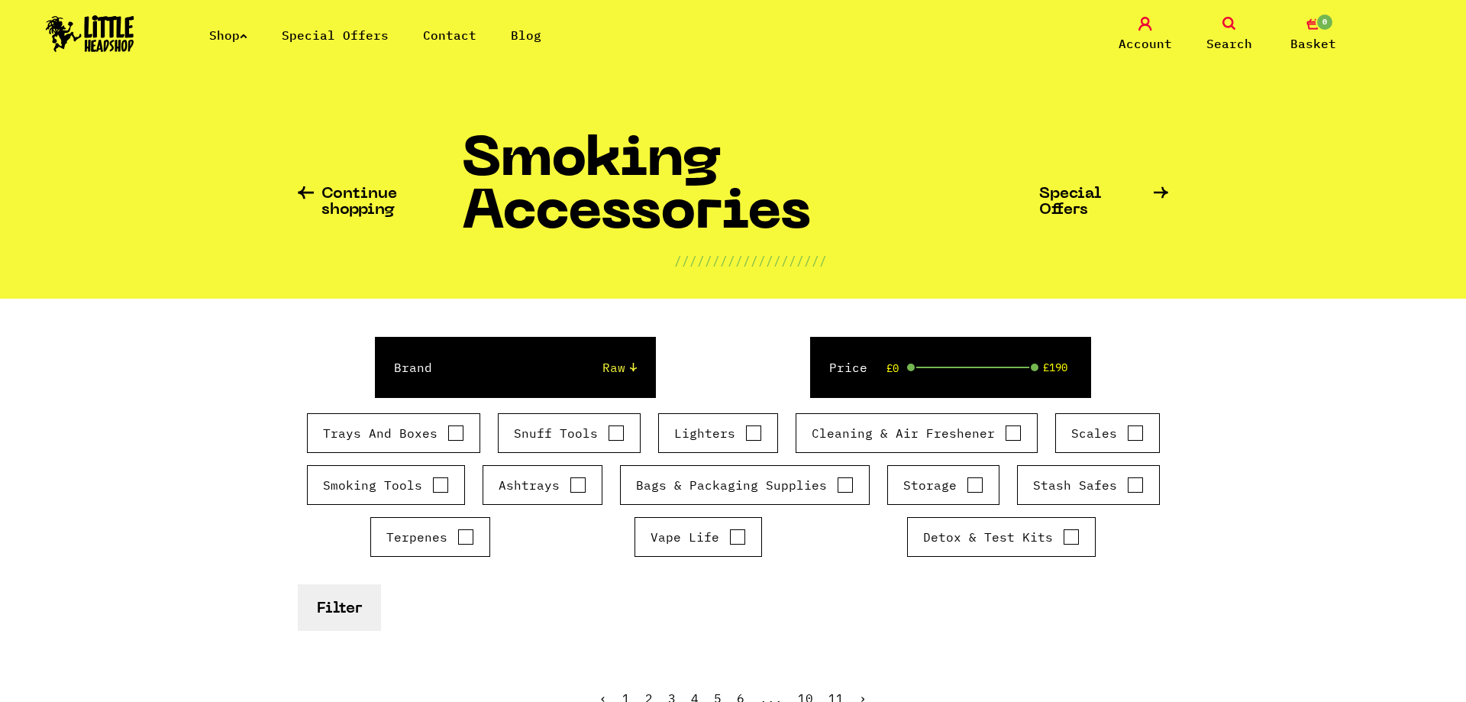
click at [1088, 210] on link "Special Offers" at bounding box center [1103, 202] width 129 height 32
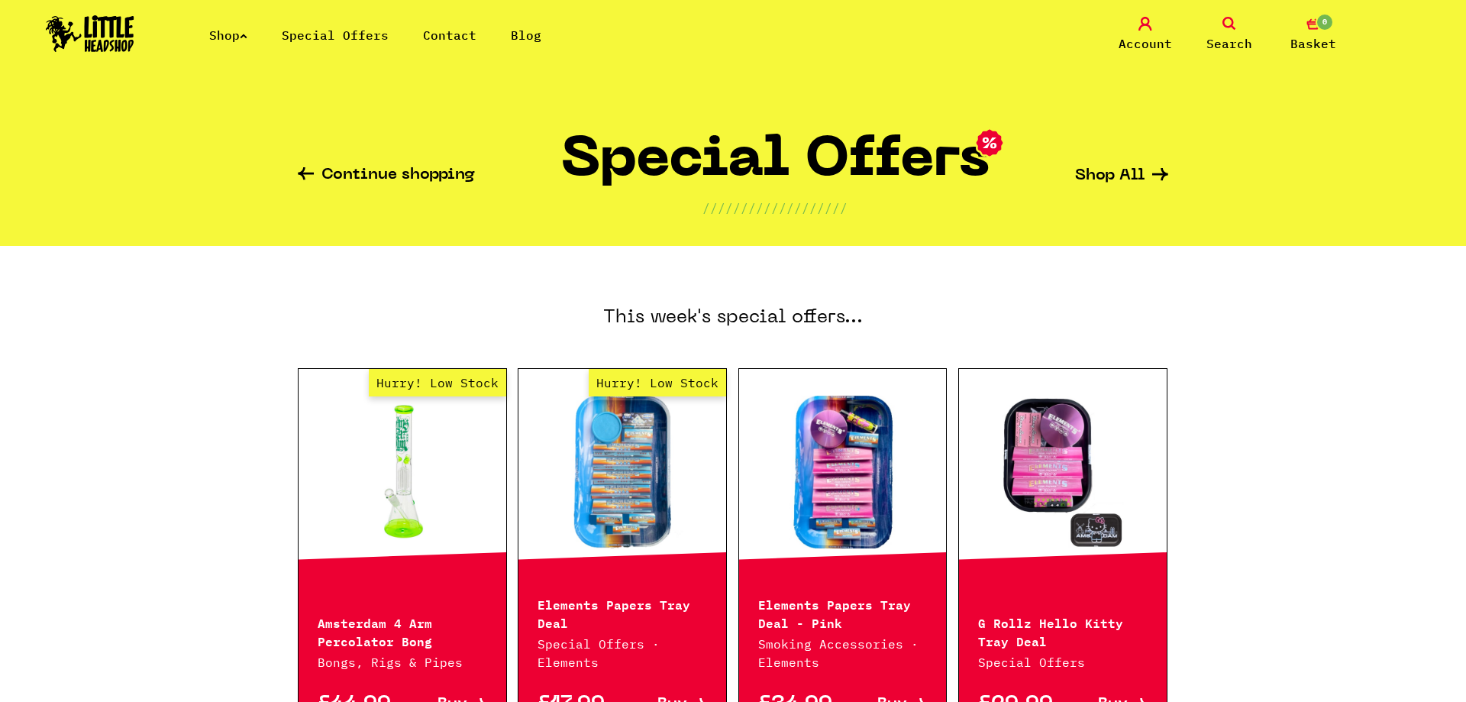
click at [354, 169] on link "Continue shopping" at bounding box center [386, 176] width 177 height 18
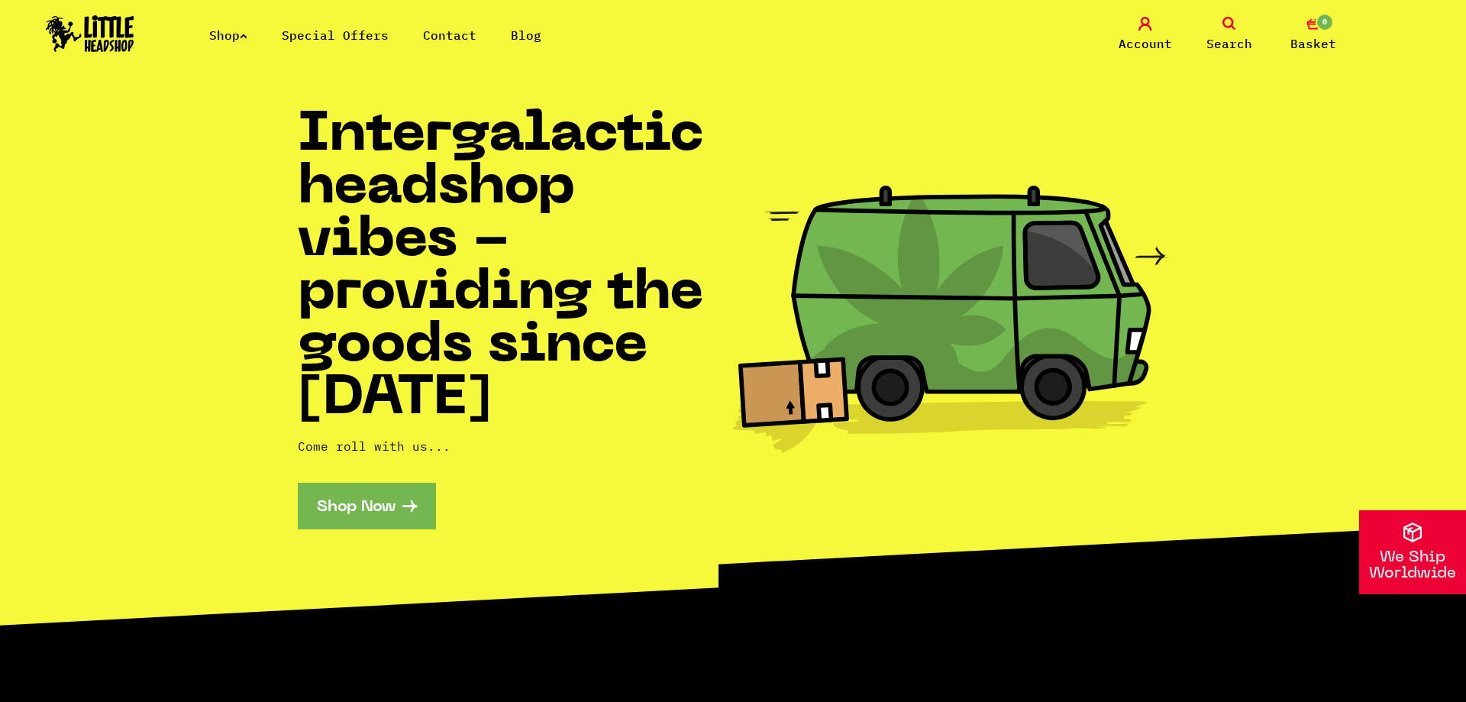
click at [1230, 44] on span "Search" at bounding box center [1229, 43] width 46 height 18
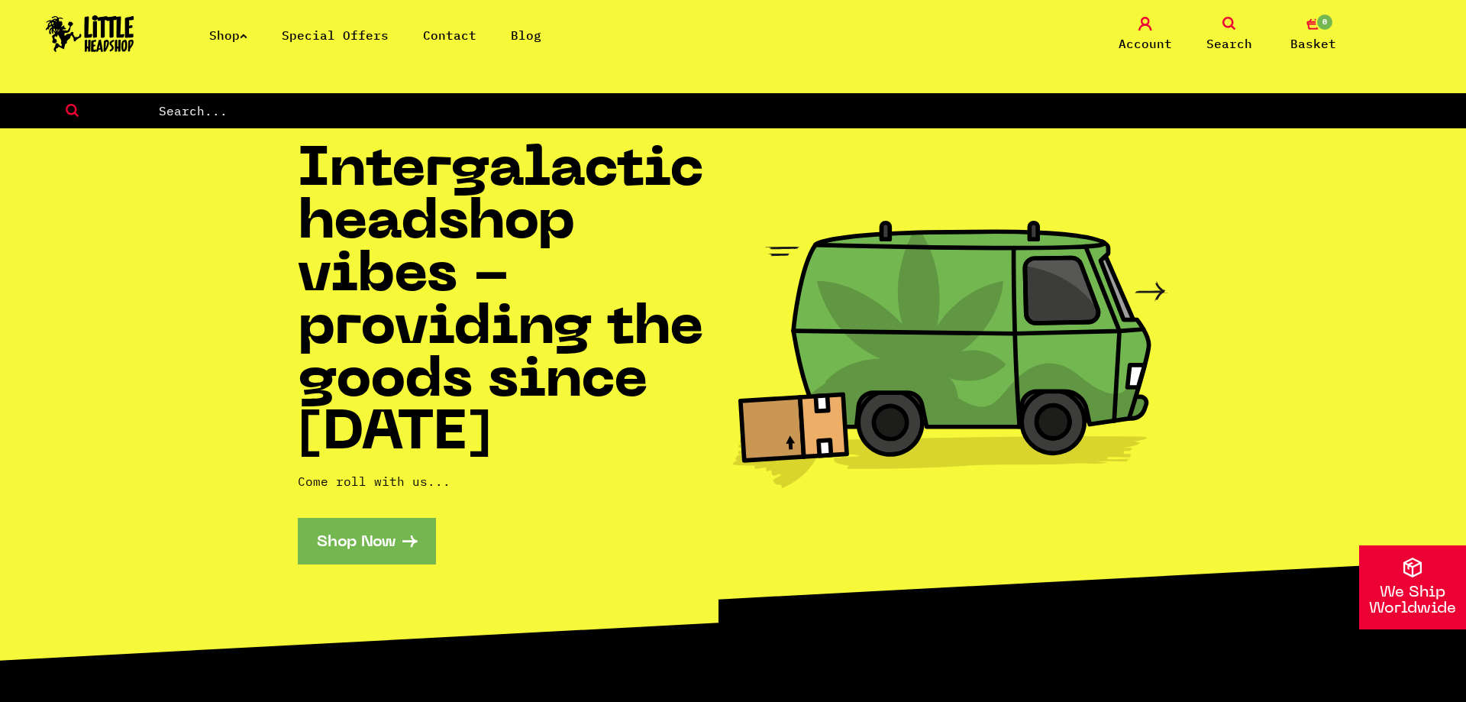
click at [199, 111] on input "text" at bounding box center [811, 111] width 1309 height 20
type input "matches"
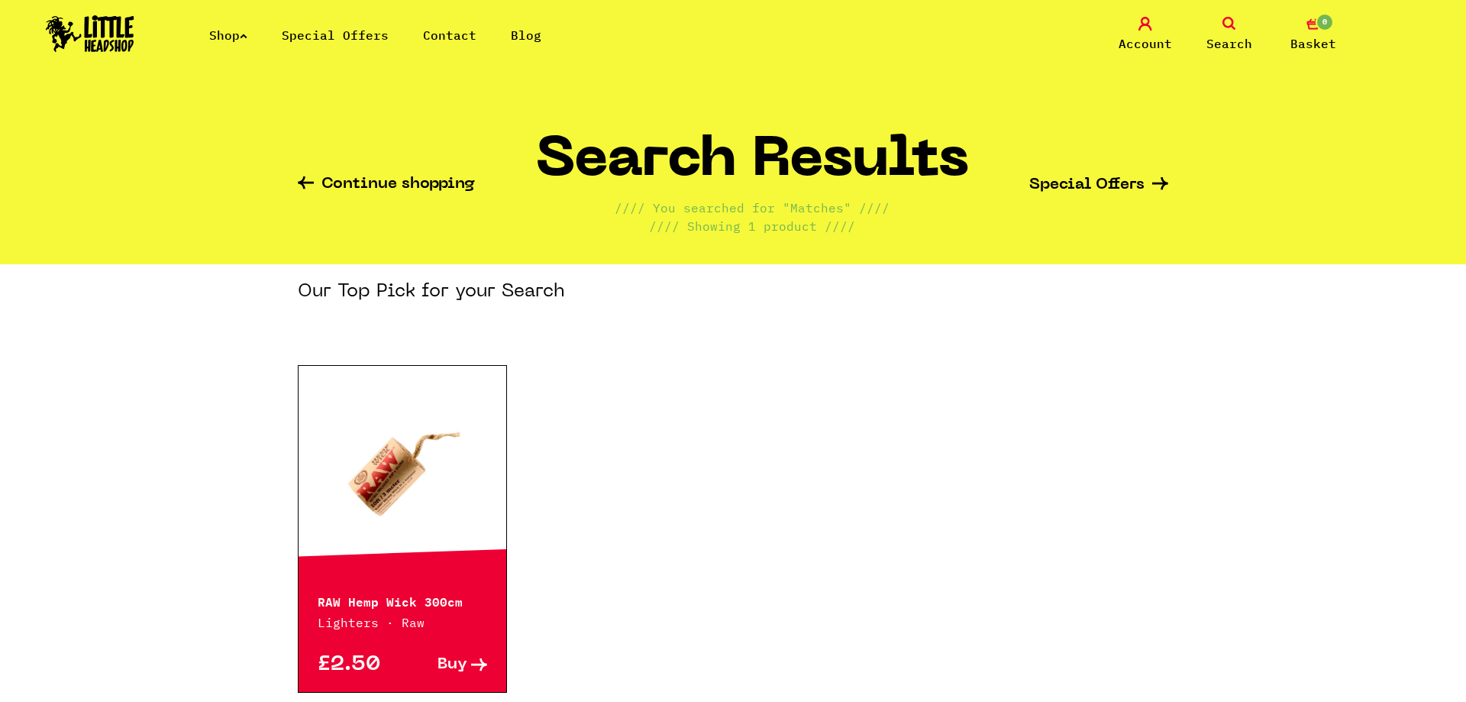
scroll to position [389, 0]
